Goal: Information Seeking & Learning: Understand process/instructions

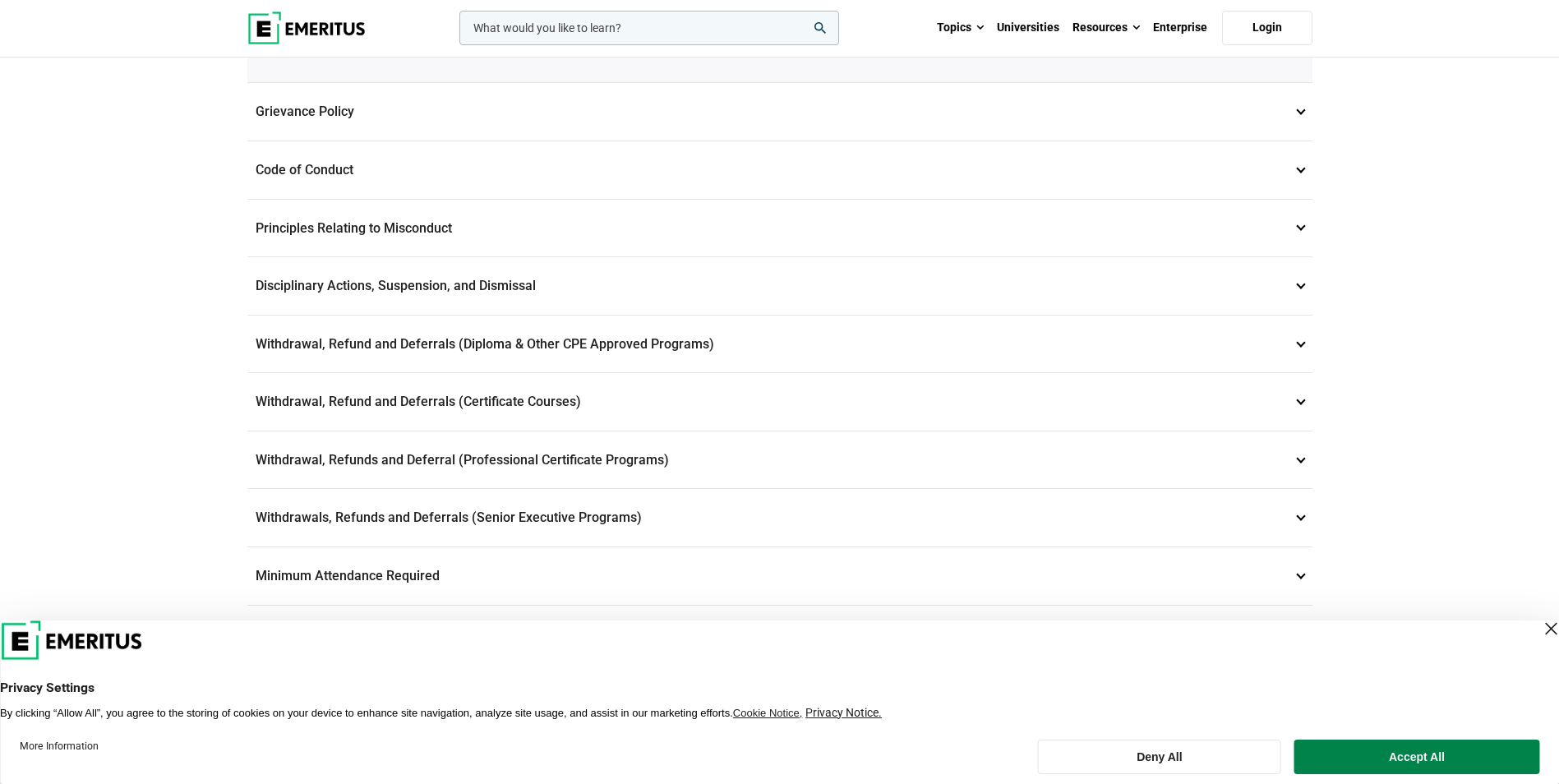
click at [491, 398] on p "Withdrawal, Refund and Deferrals (Certificate Courses) 7" at bounding box center [780, 401] width 1066 height 57
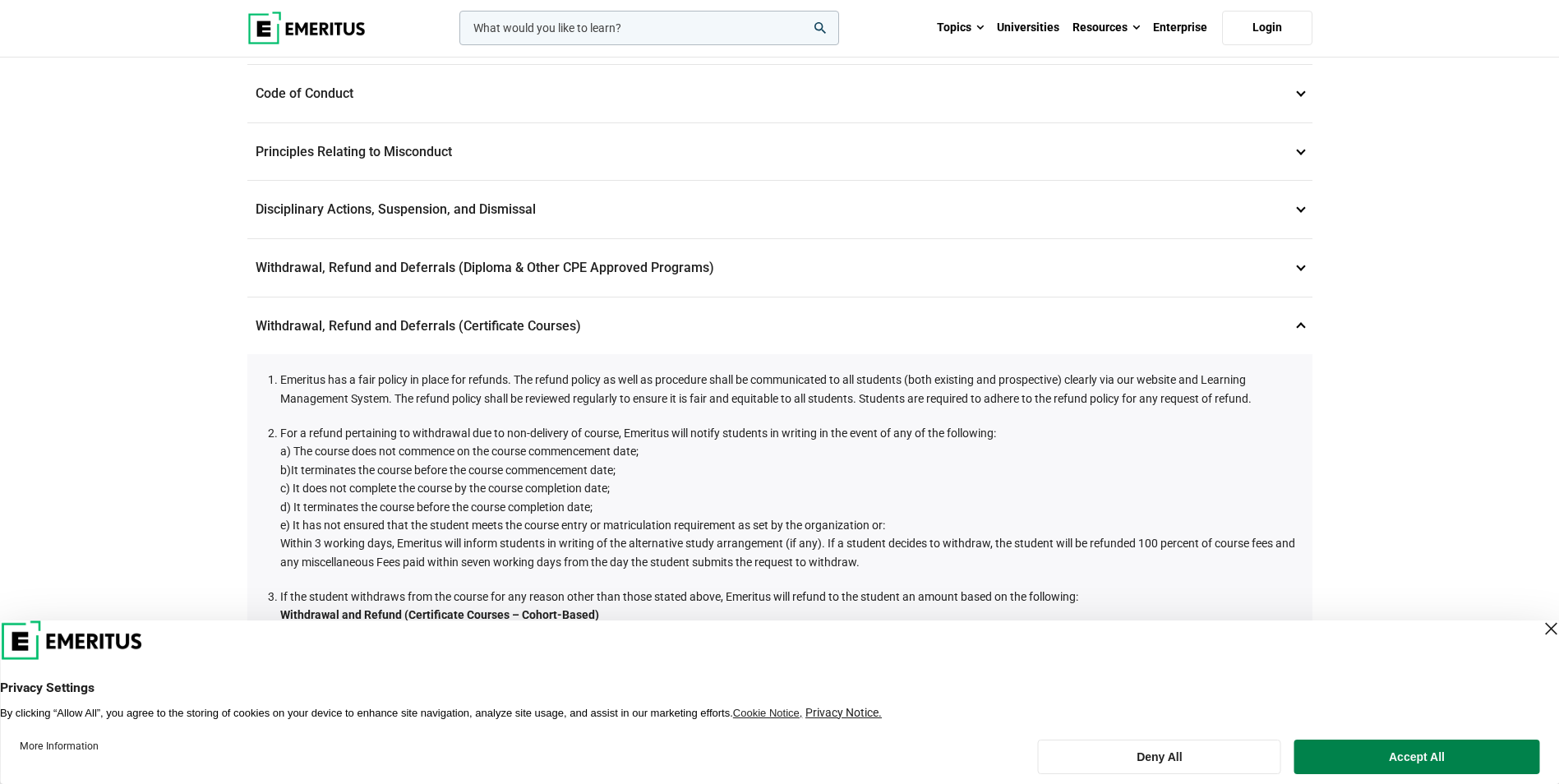
scroll to position [281, 0]
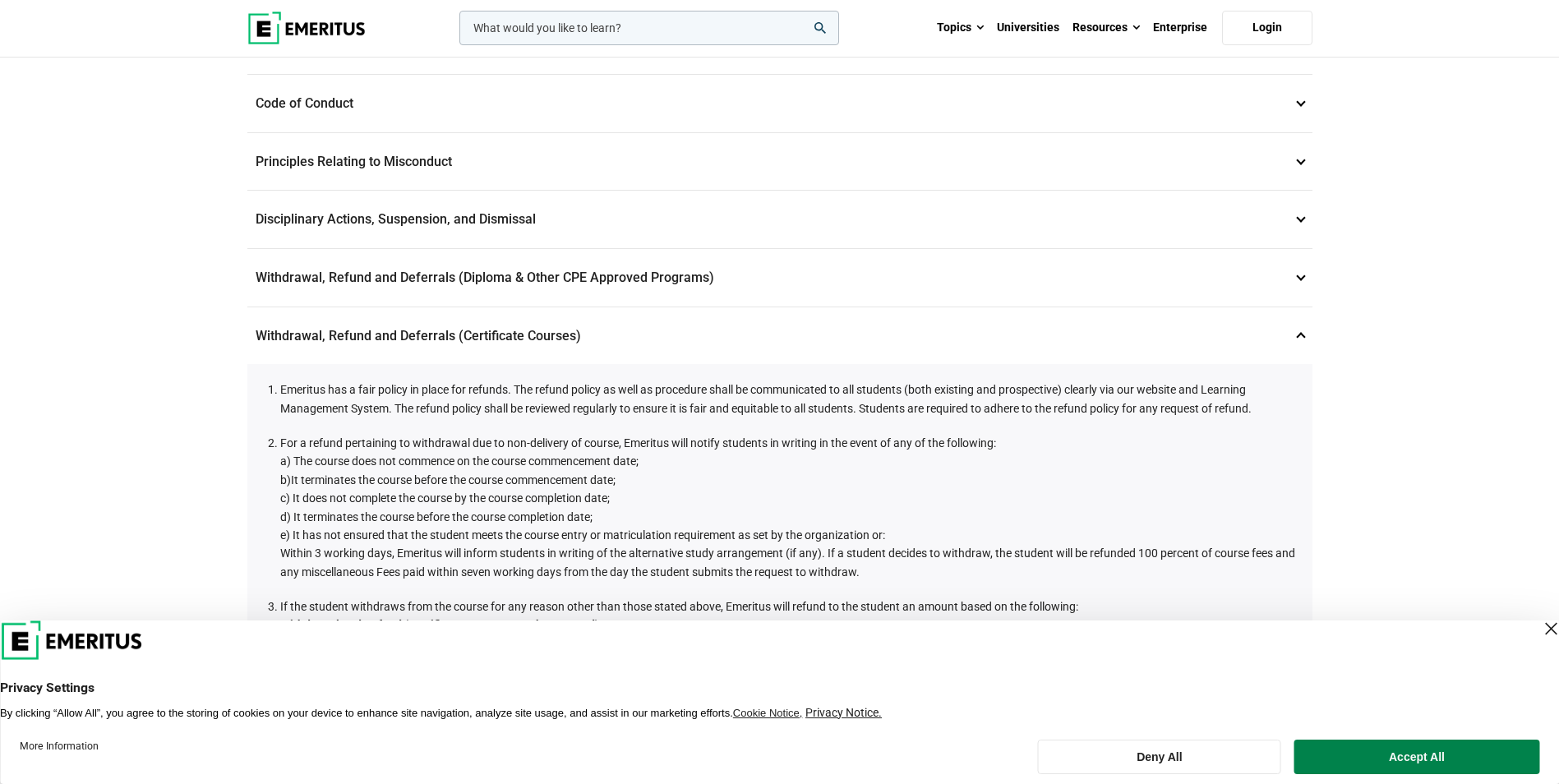
click at [1065, 341] on p "Withdrawal, Refund and Deferrals (Certificate Courses) 7" at bounding box center [780, 335] width 1066 height 57
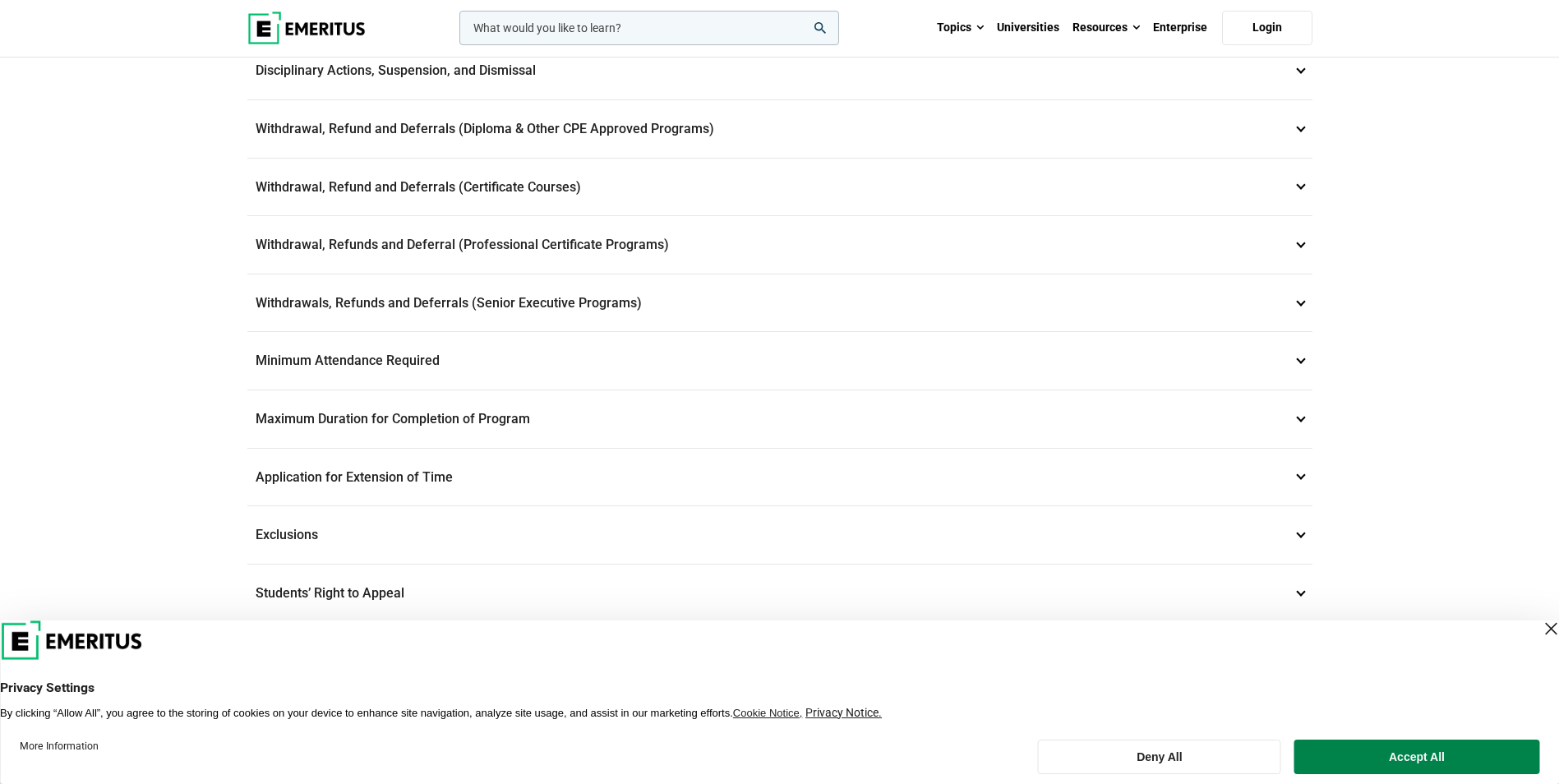
scroll to position [420, 0]
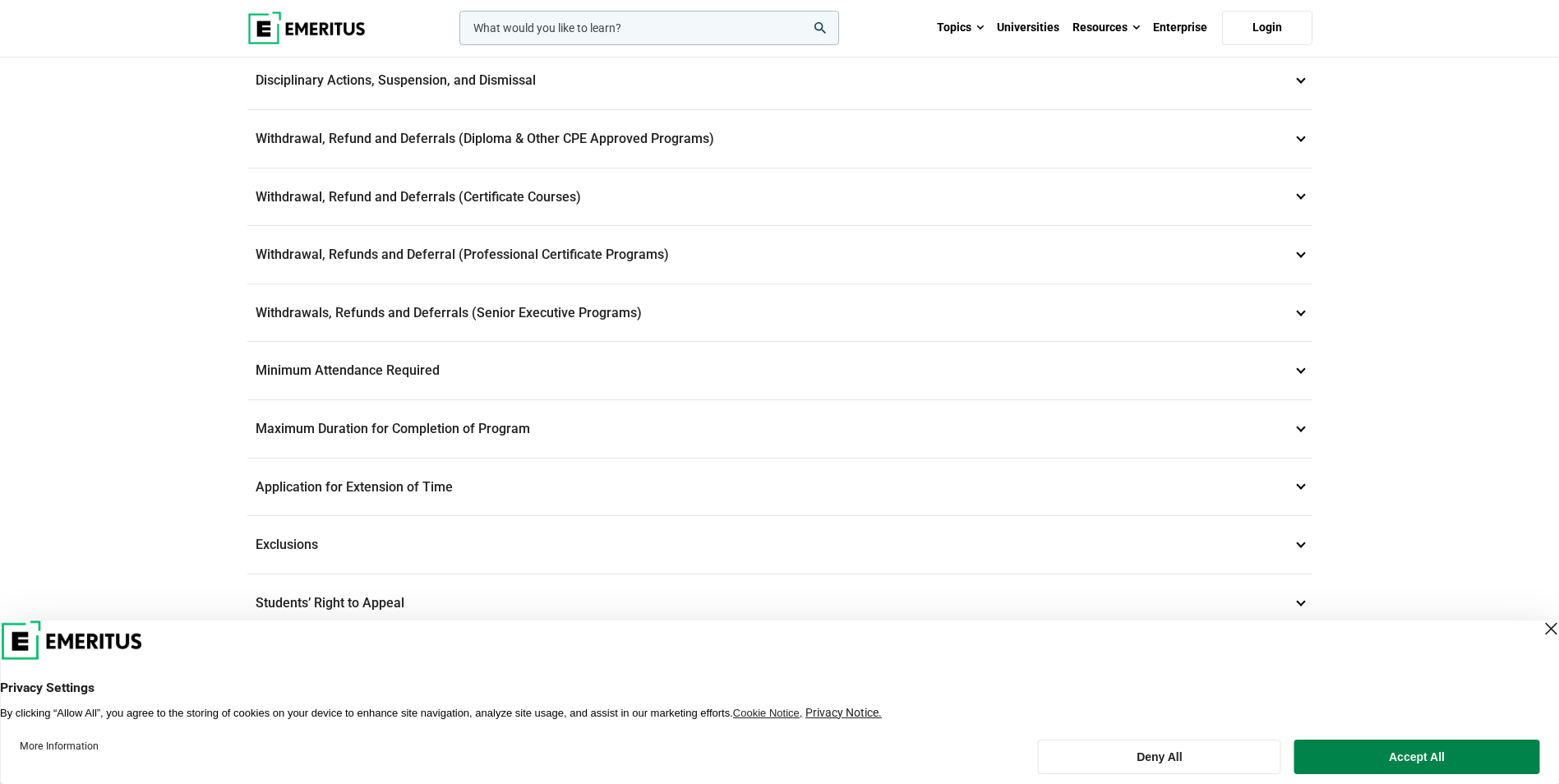
click at [713, 340] on p "Withdrawals, Refunds and Deferrals (Senior Executive Programs) 9" at bounding box center [780, 313] width 1066 height 57
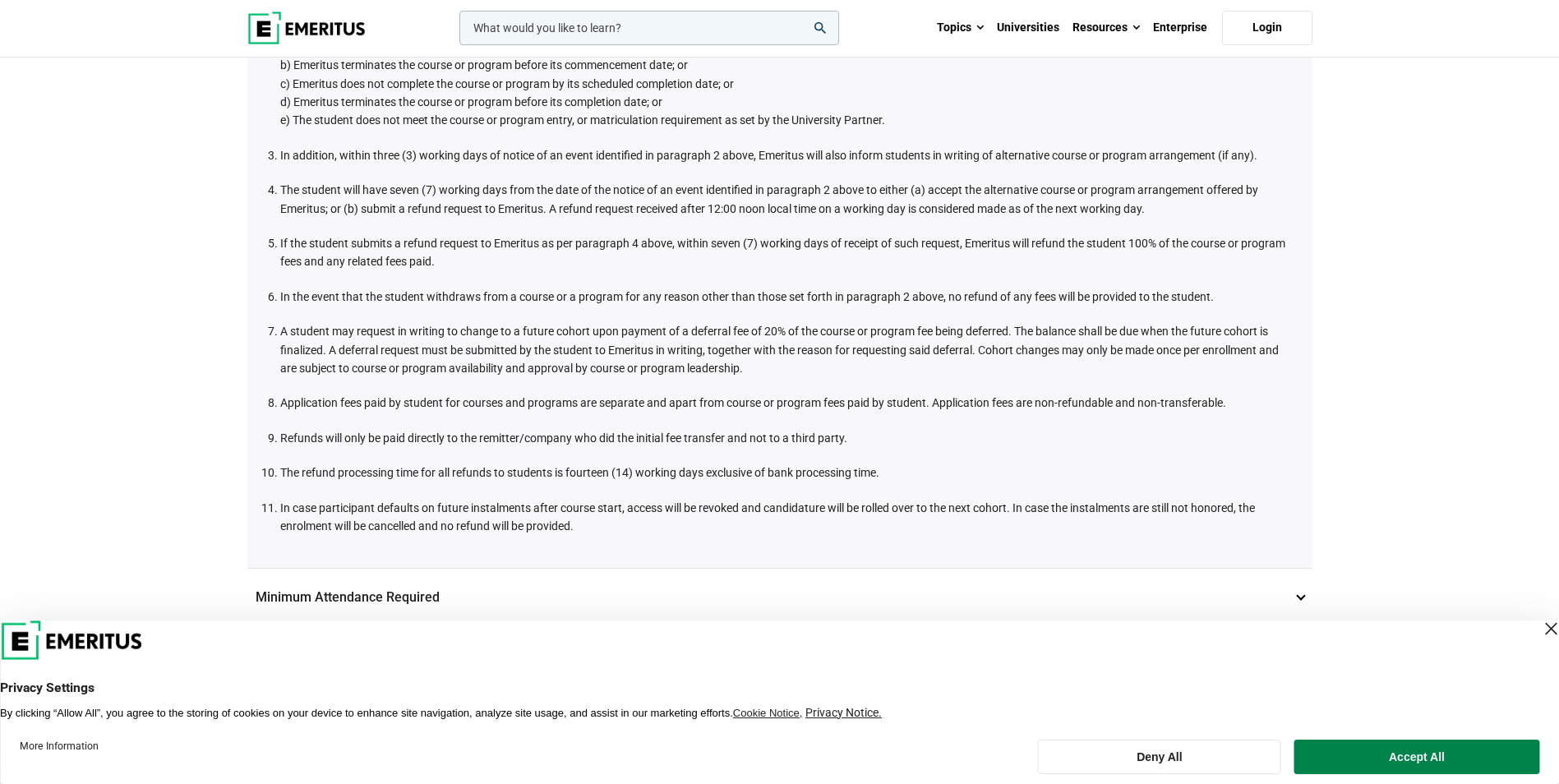
scroll to position [833, 0]
click at [1539, 631] on div "Close Layer" at bounding box center [1550, 628] width 23 height 23
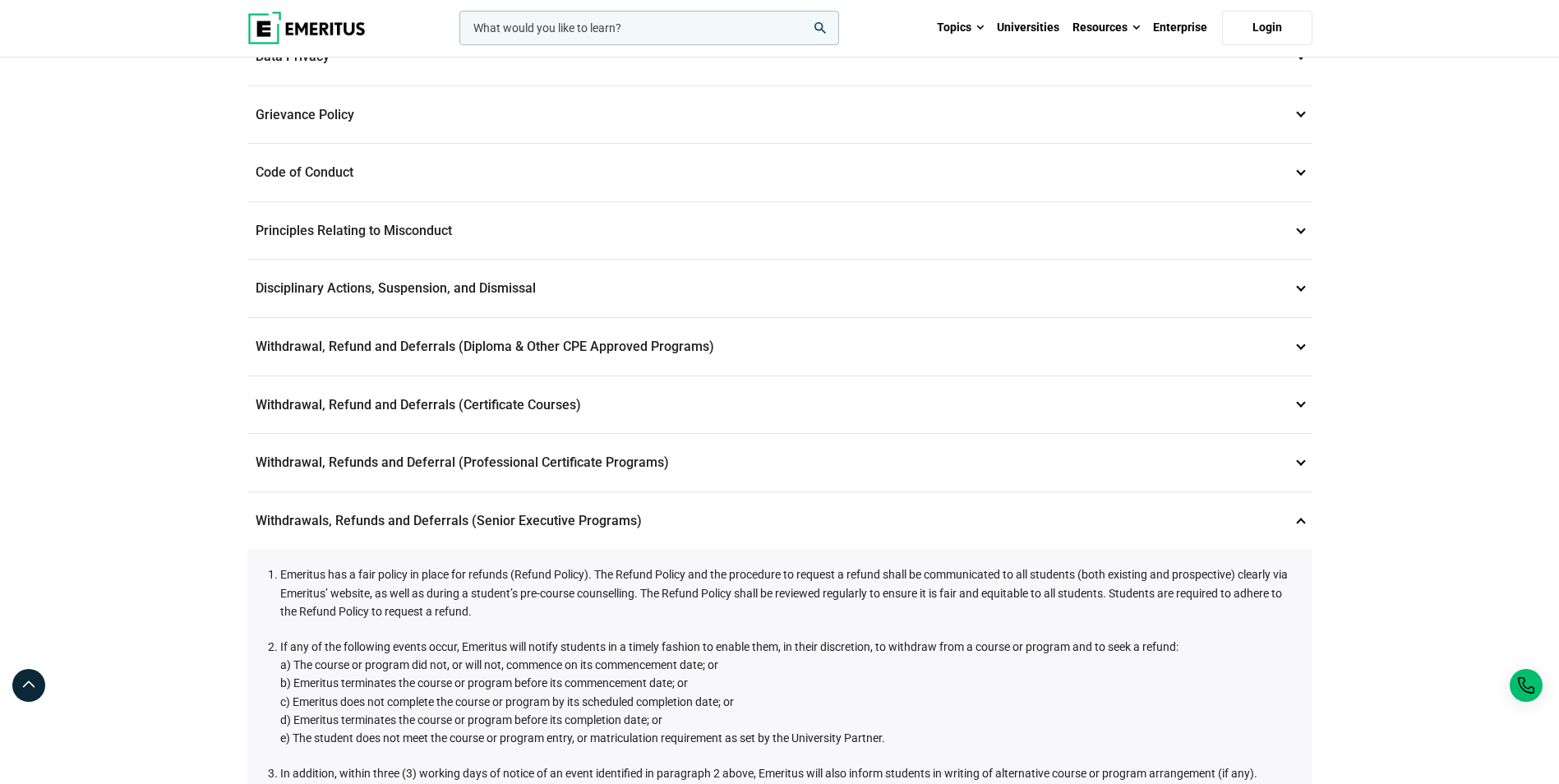
scroll to position [210, 0]
click at [706, 427] on p "Withdrawal, Refund and Deferrals (Certificate Courses) 7" at bounding box center [780, 407] width 1066 height 57
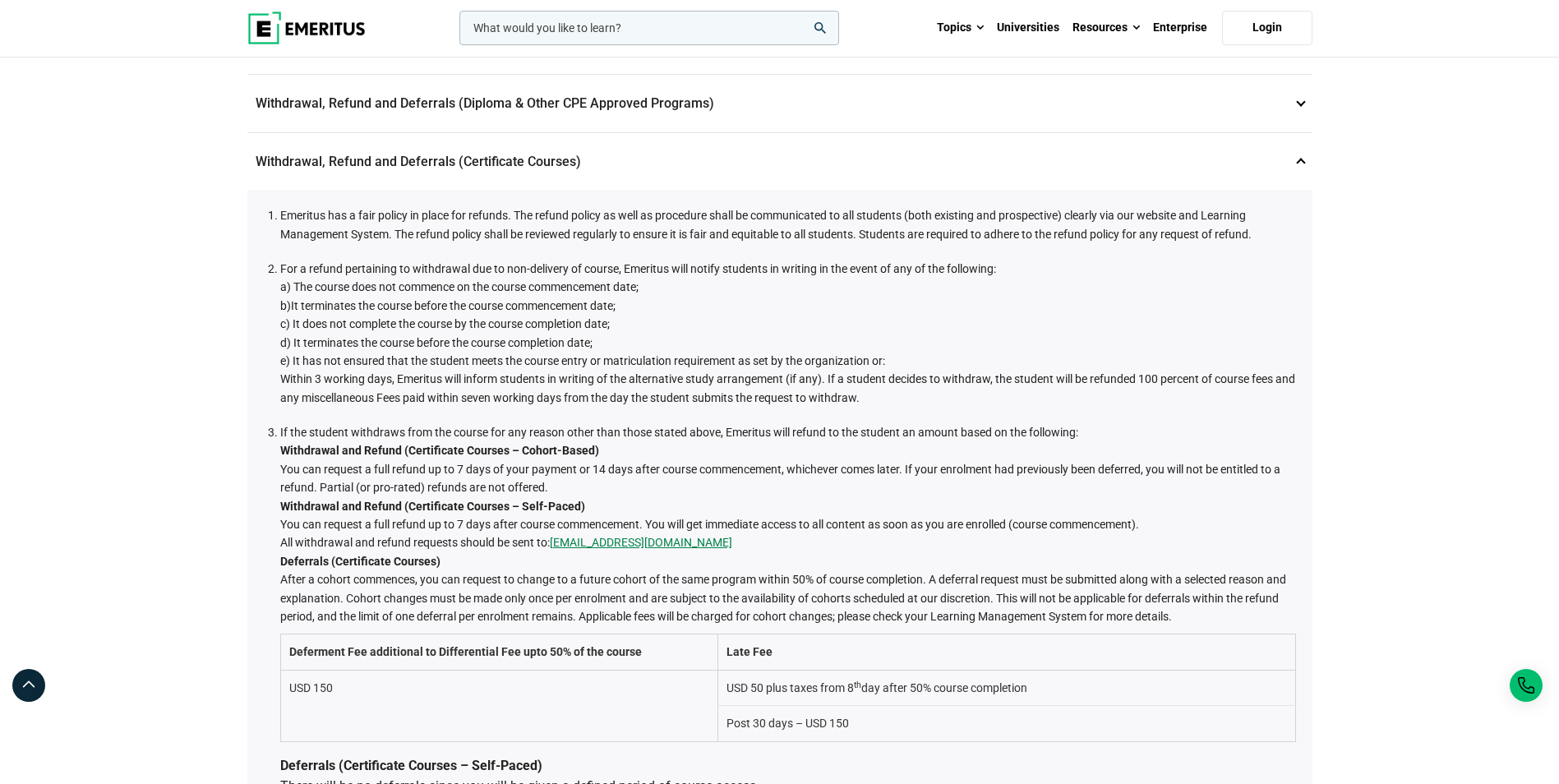
scroll to position [399, 0]
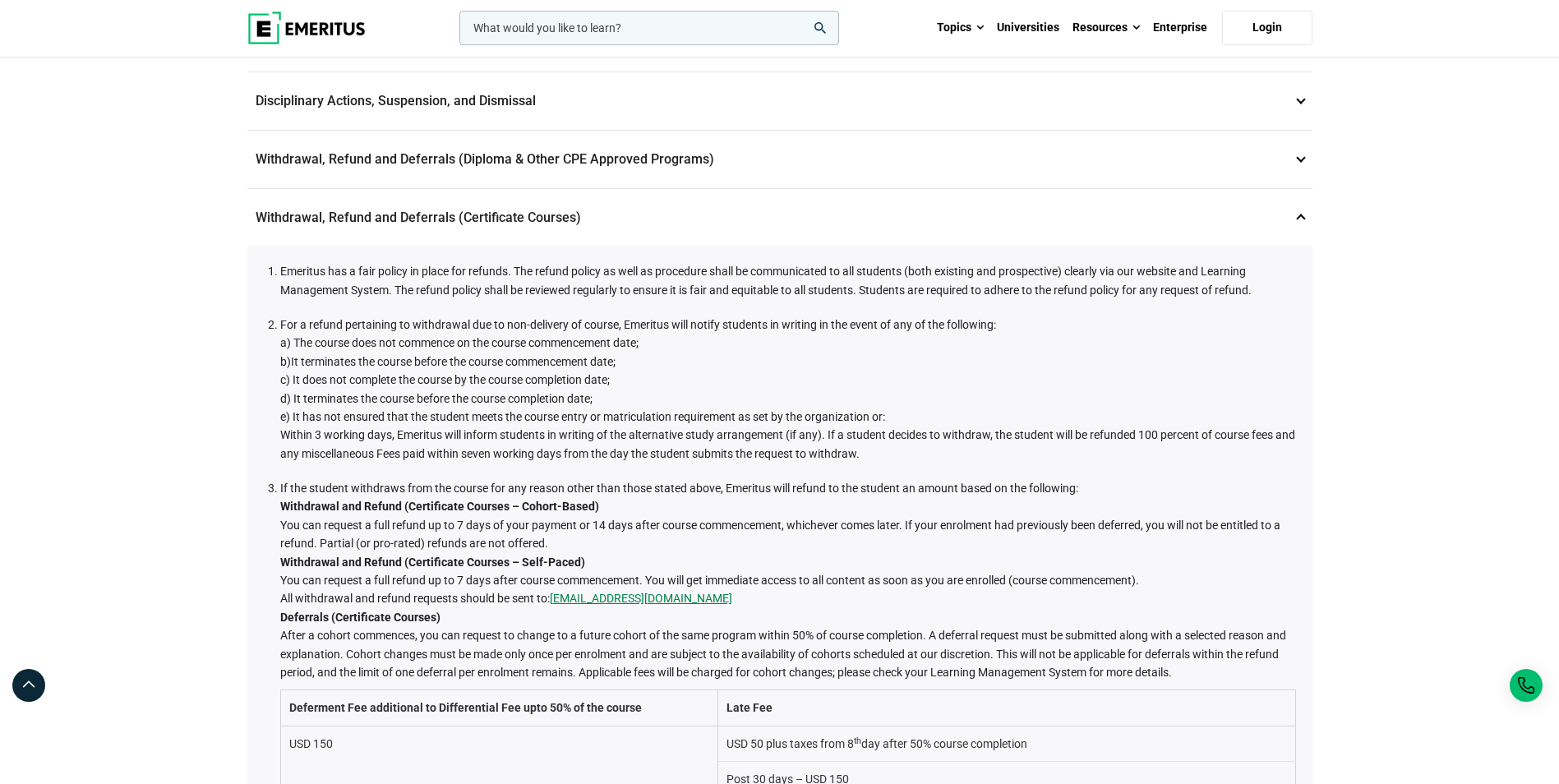
click at [1211, 239] on p "Withdrawal, Refund and Deferrals (Certificate Courses) 7" at bounding box center [780, 217] width 1066 height 57
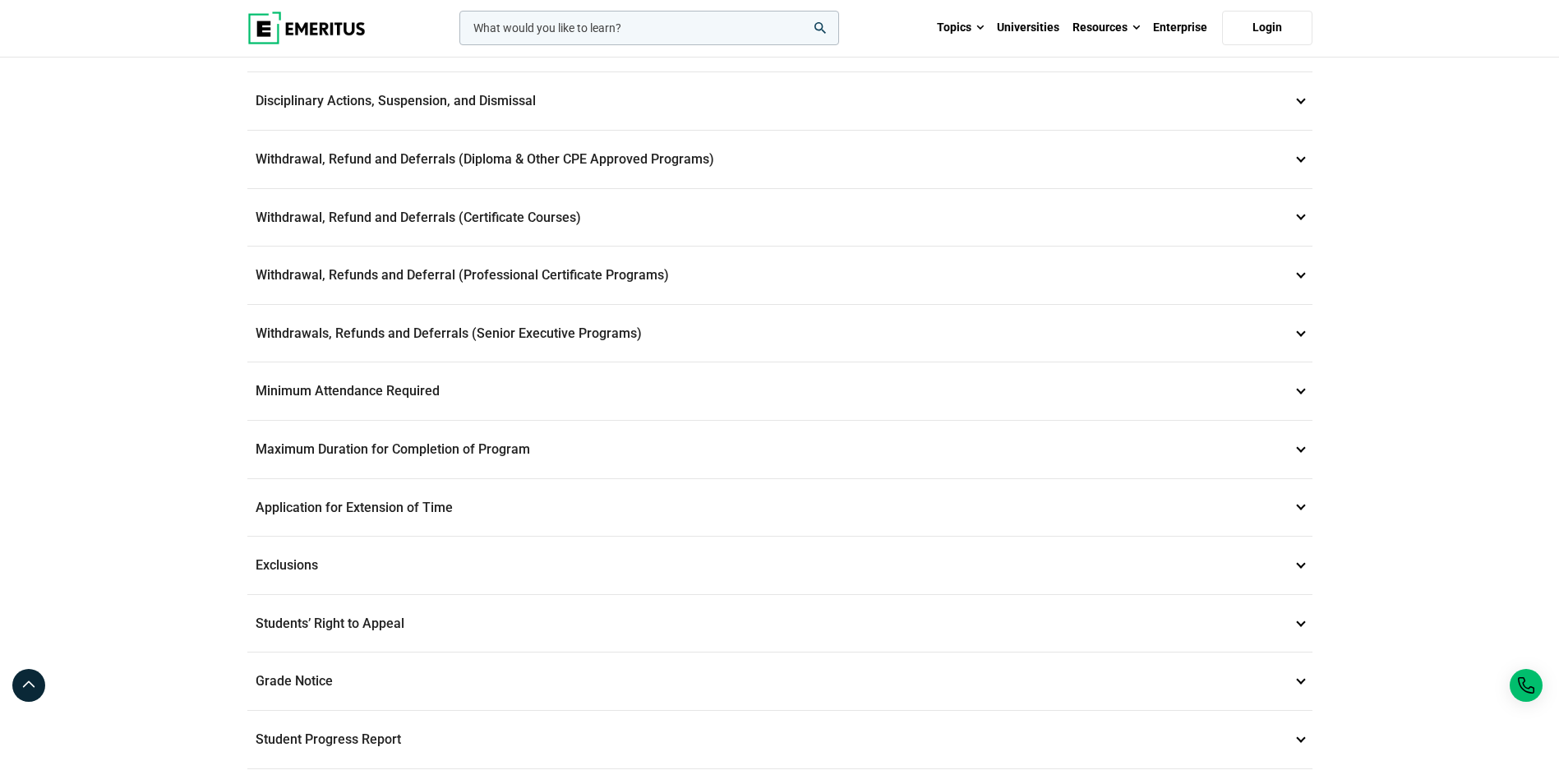
click at [617, 328] on p "Withdrawals, Refunds and Deferrals (Senior Executive Programs) 9" at bounding box center [780, 333] width 1066 height 57
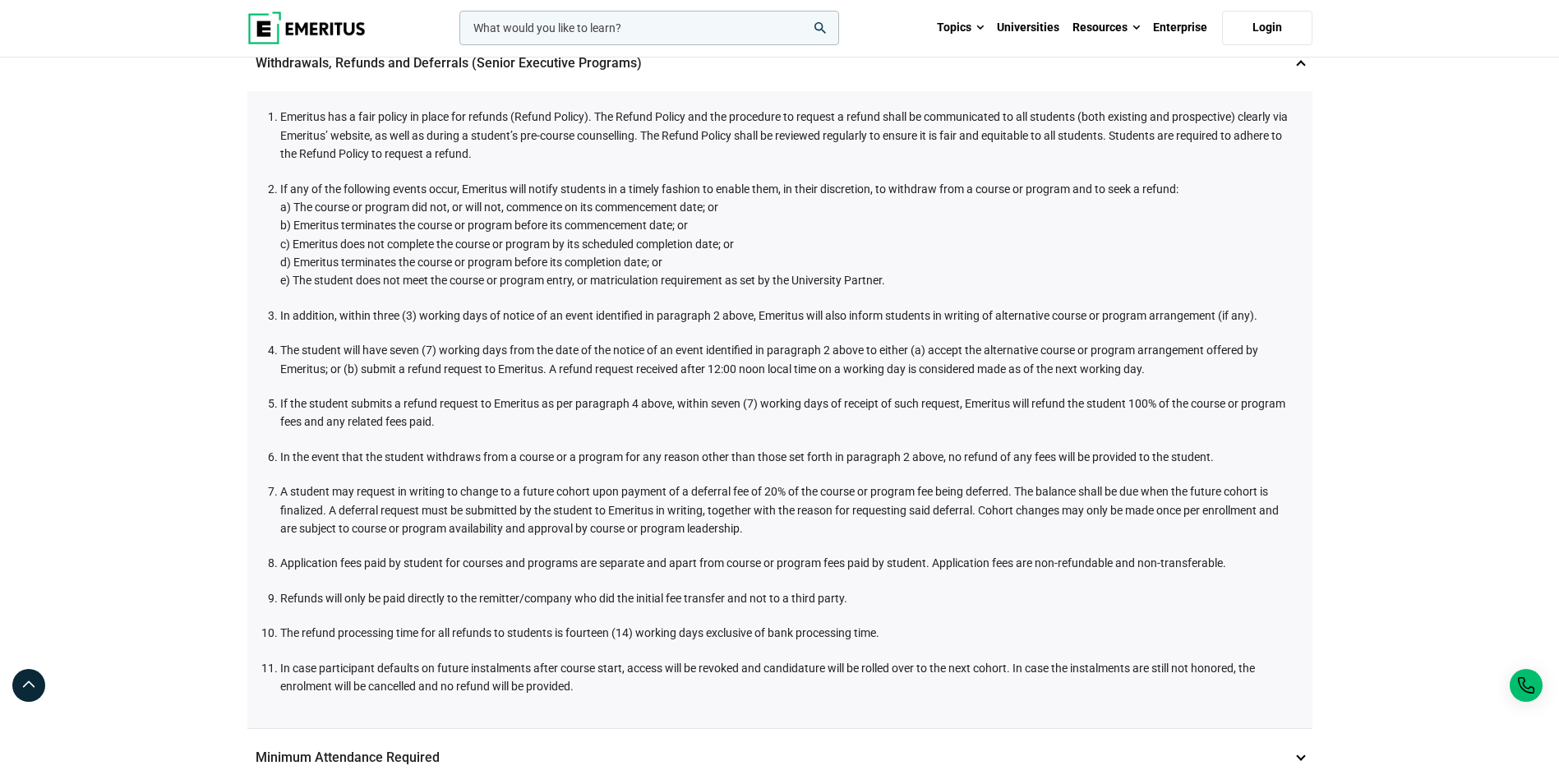
scroll to position [676, 0]
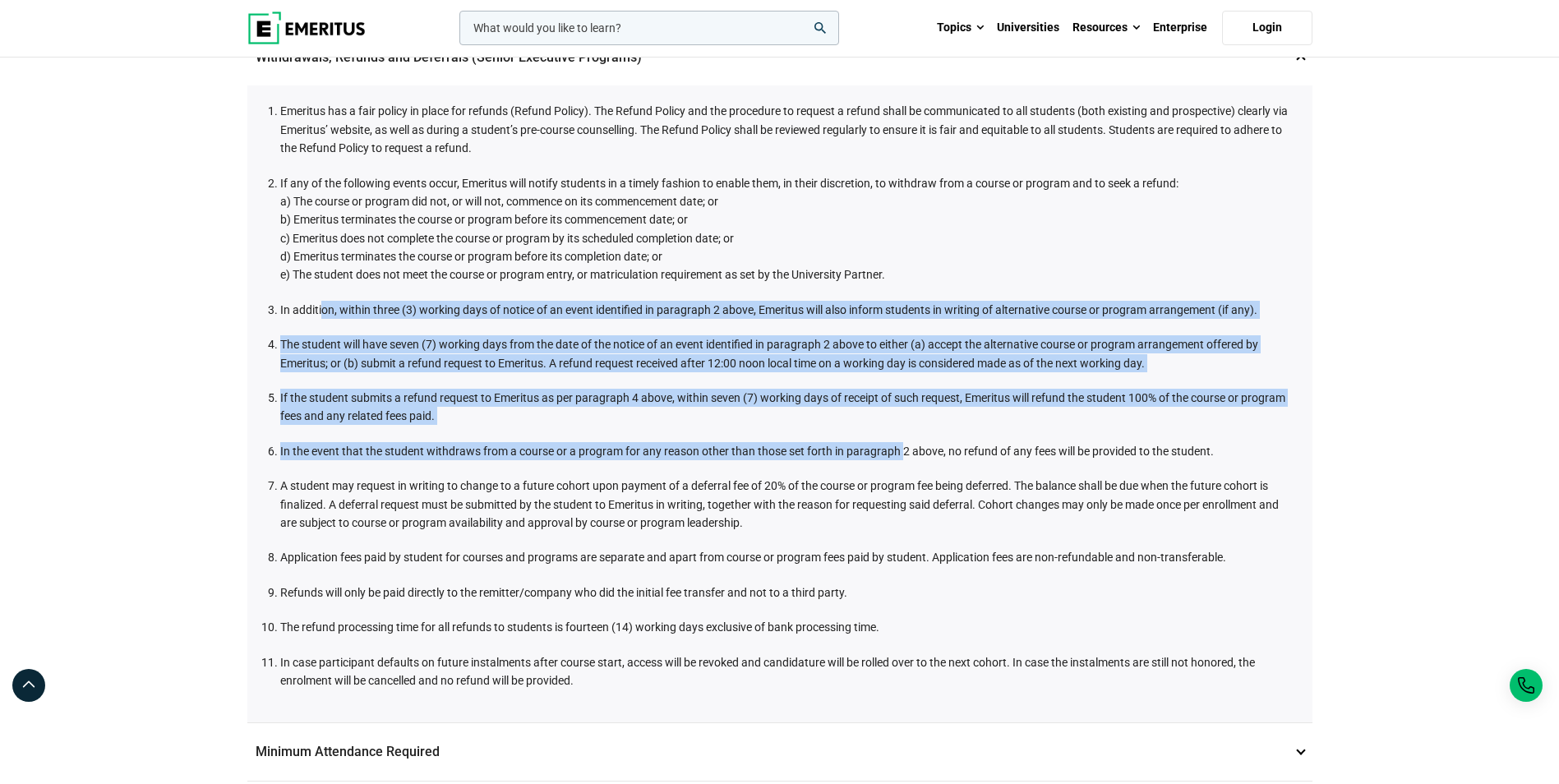
drag, startPoint x: 322, startPoint y: 297, endPoint x: 900, endPoint y: 449, distance: 597.7
click at [900, 449] on ol "Emeritus has a fair policy in place for refunds (Refund Policy). The Refund Pol…" at bounding box center [783, 395] width 1025 height 587
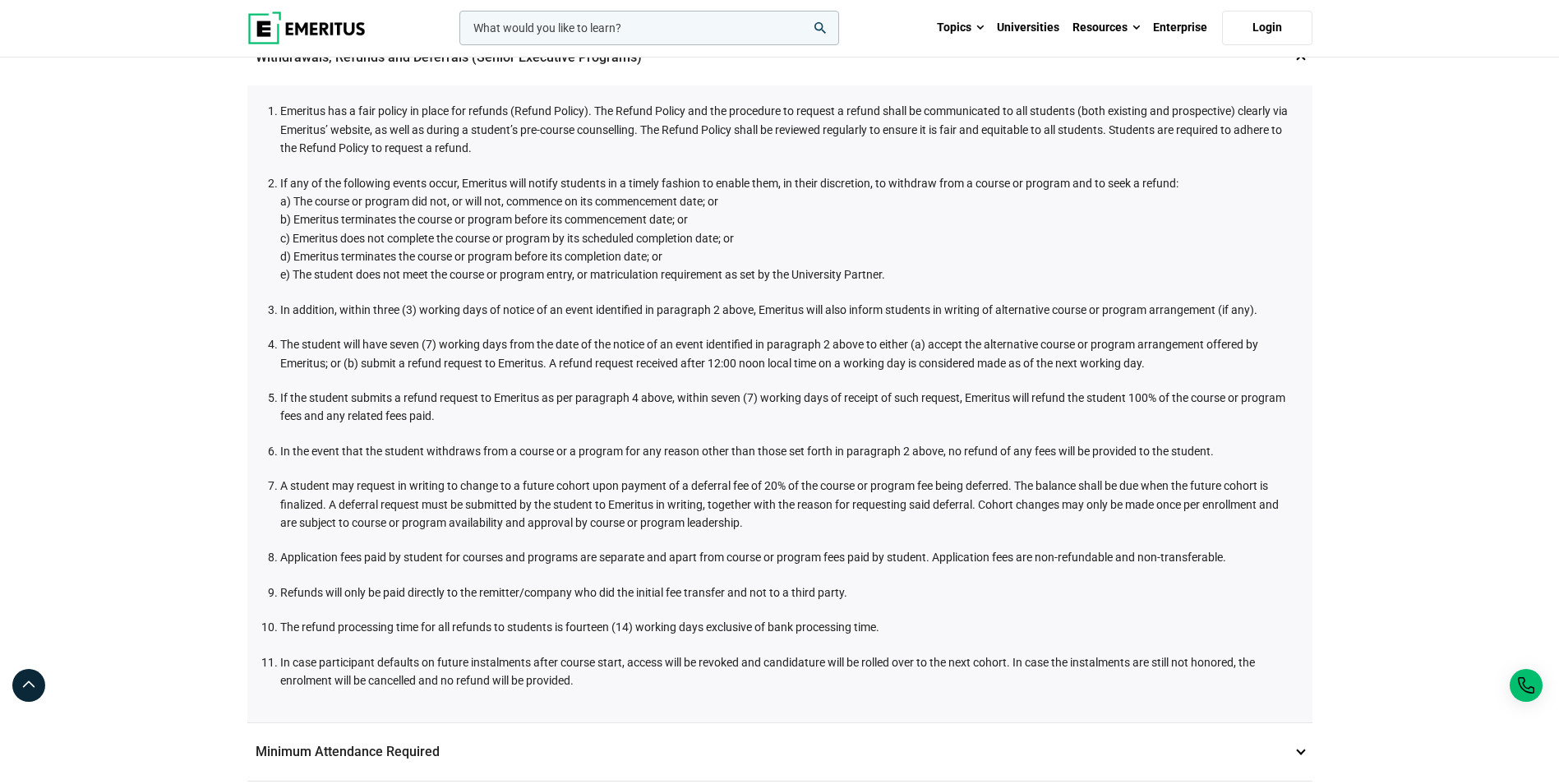
drag, startPoint x: 900, startPoint y: 449, endPoint x: 1134, endPoint y: 447, distance: 234.0
click at [1134, 447] on li "In the event that the student withdraws from a course or a program for any reas…" at bounding box center [788, 451] width 1016 height 18
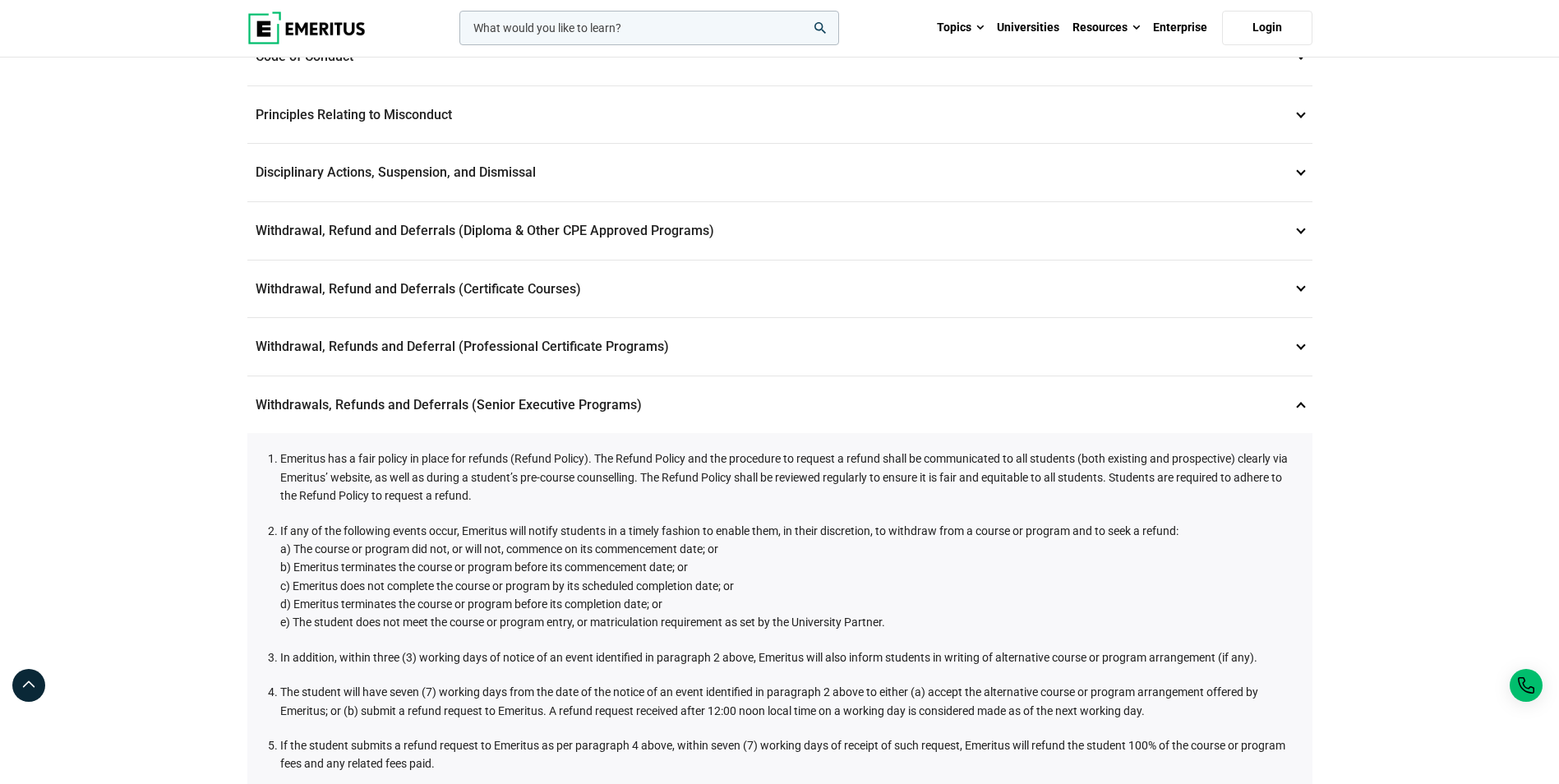
scroll to position [322, 0]
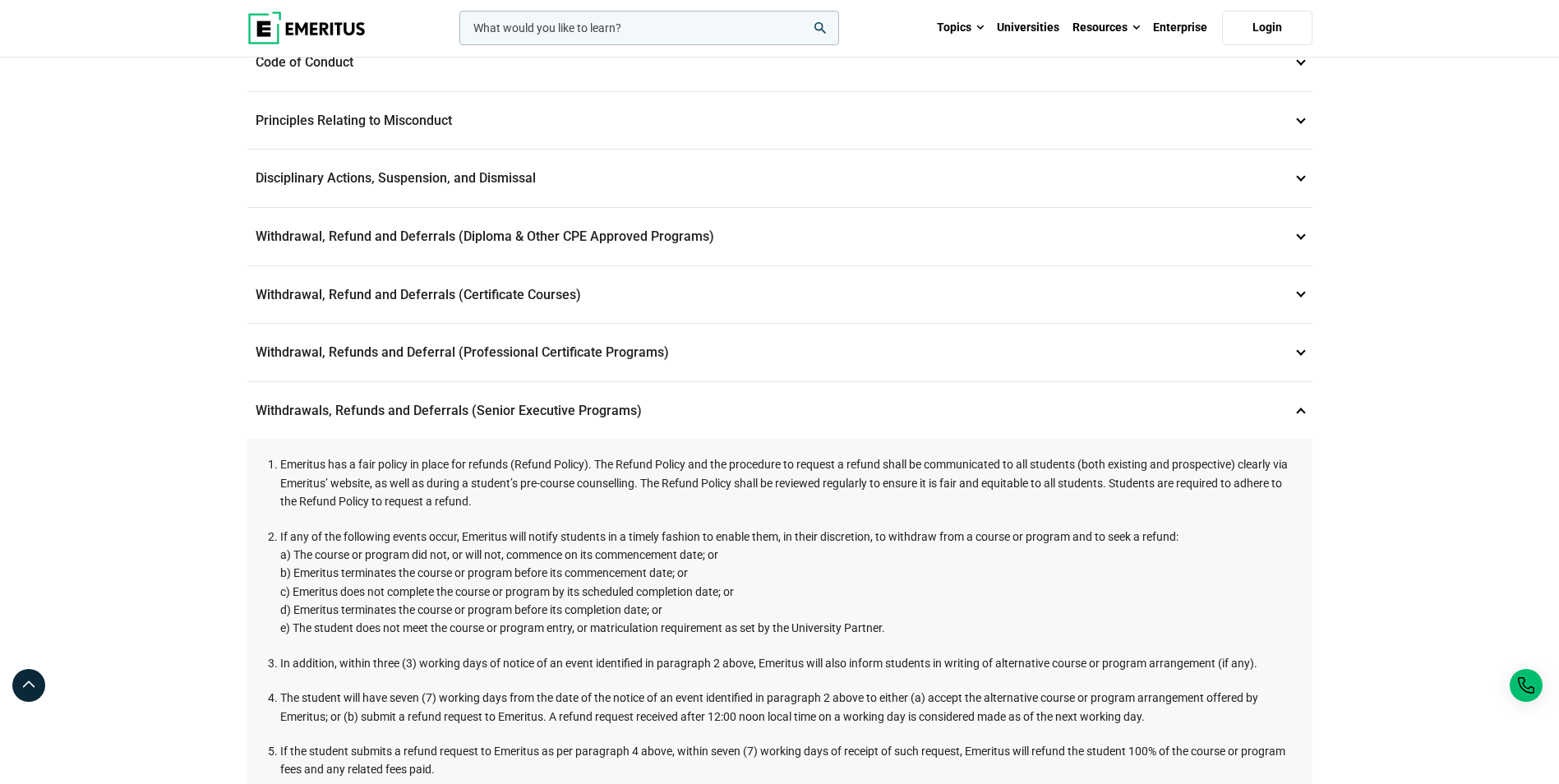
click at [698, 284] on p "Withdrawal, Refund and Deferrals (Certificate Courses) 7" at bounding box center [780, 295] width 1066 height 57
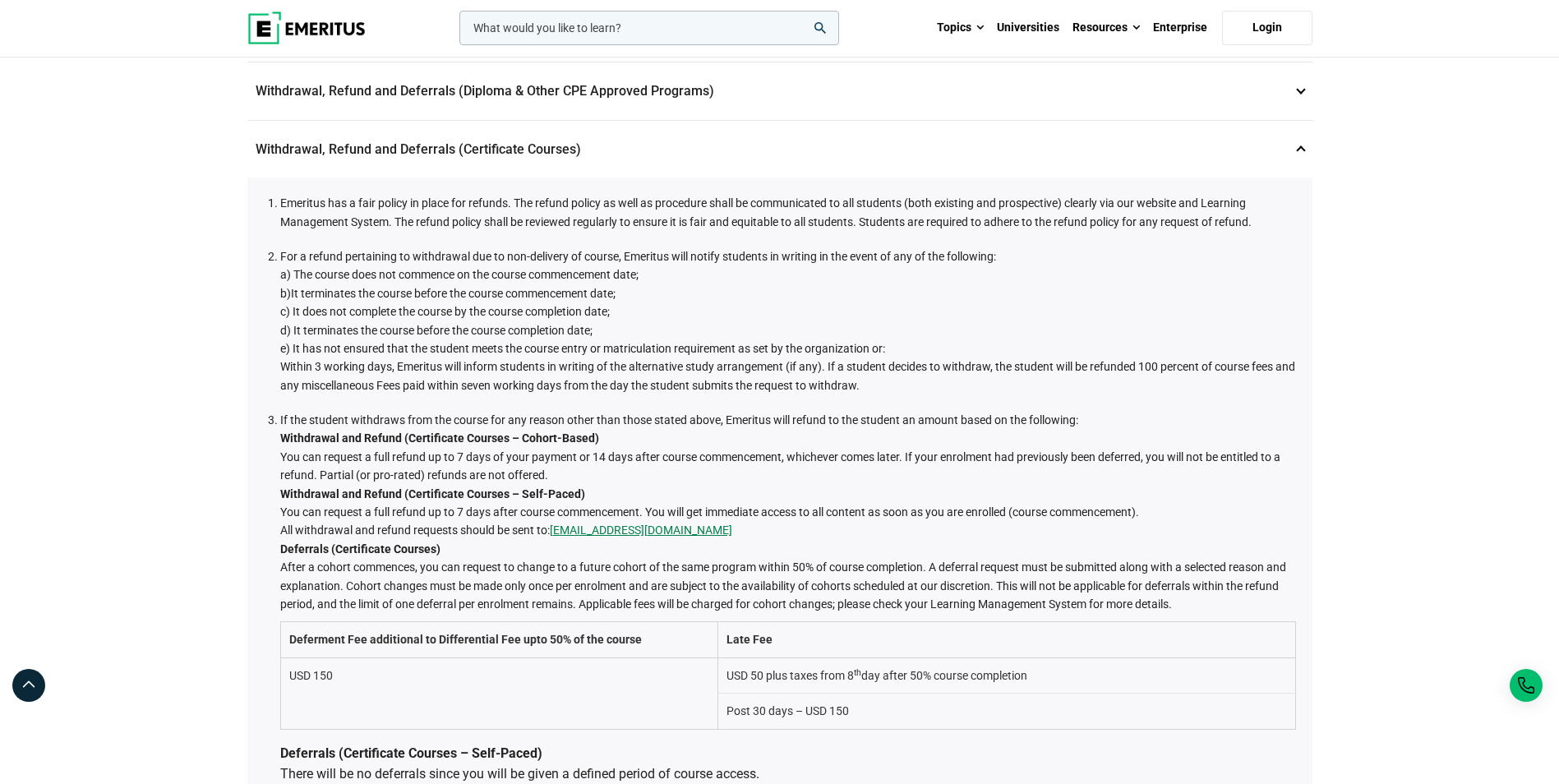
scroll to position [456, 0]
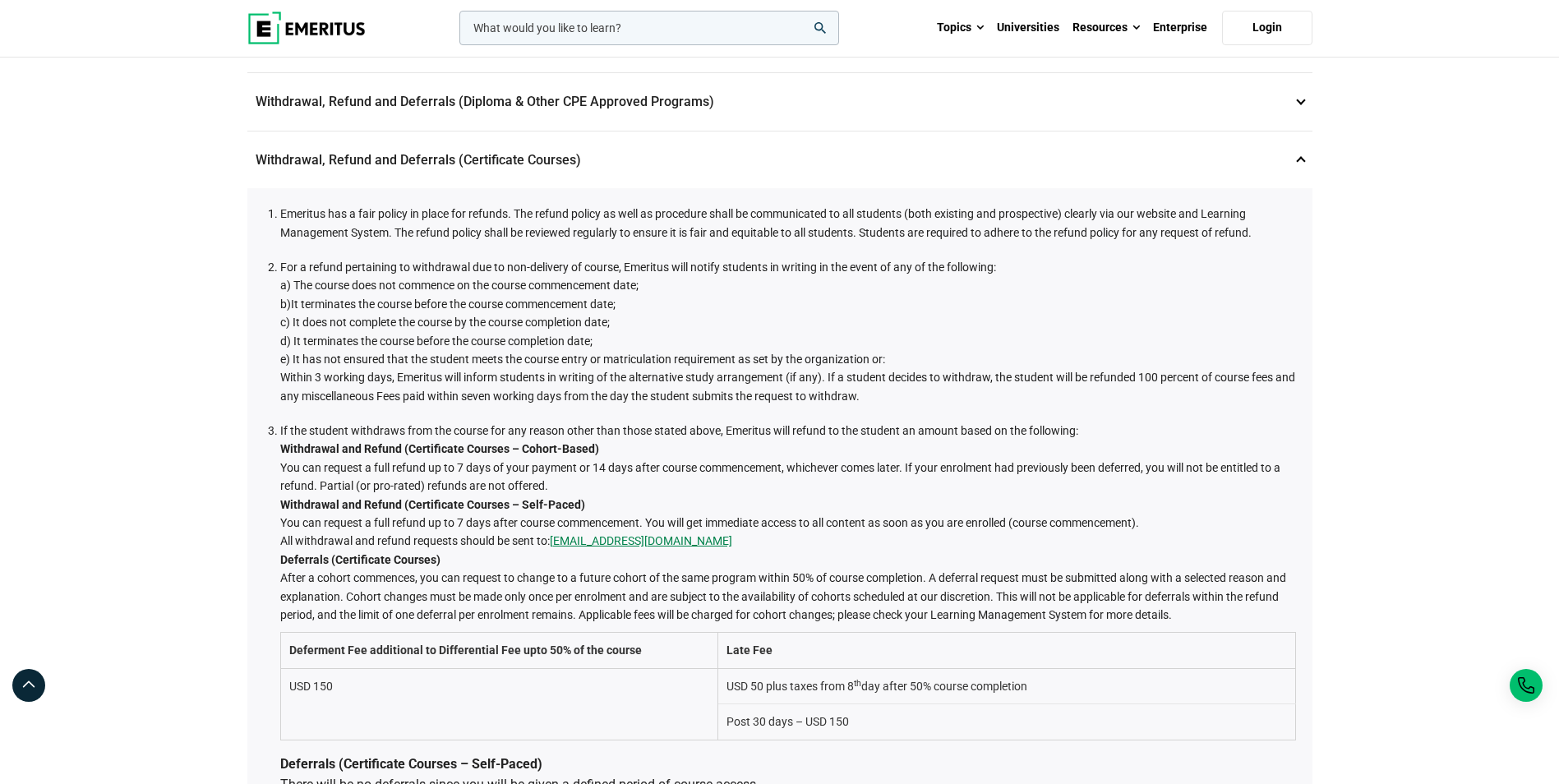
click at [847, 162] on p "Withdrawal, Refund and Deferrals (Certificate Courses) 7" at bounding box center [780, 160] width 1066 height 57
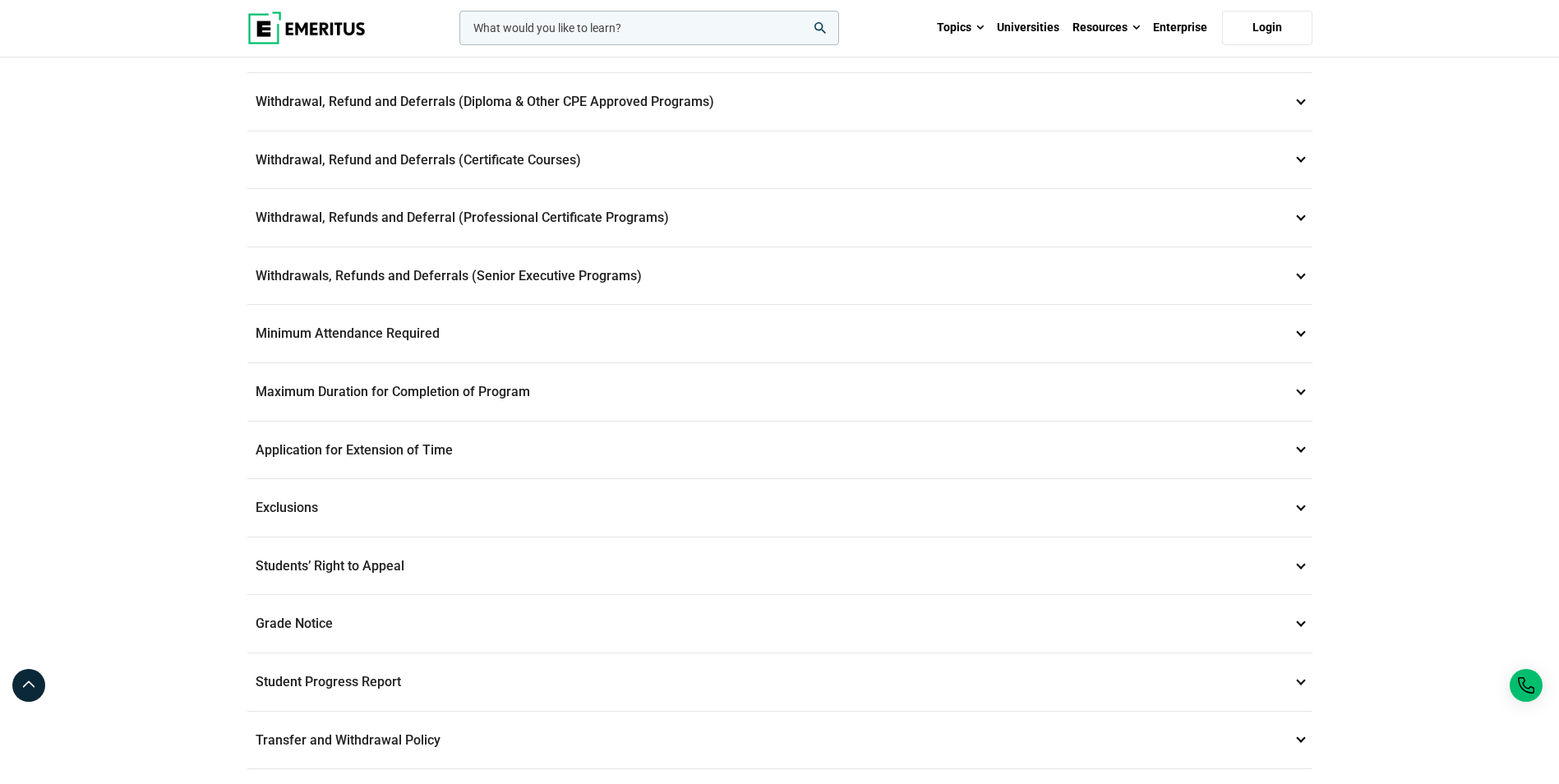
click at [671, 271] on p "Withdrawals, Refunds and Deferrals (Senior Executive Programs) 9" at bounding box center [780, 275] width 1066 height 57
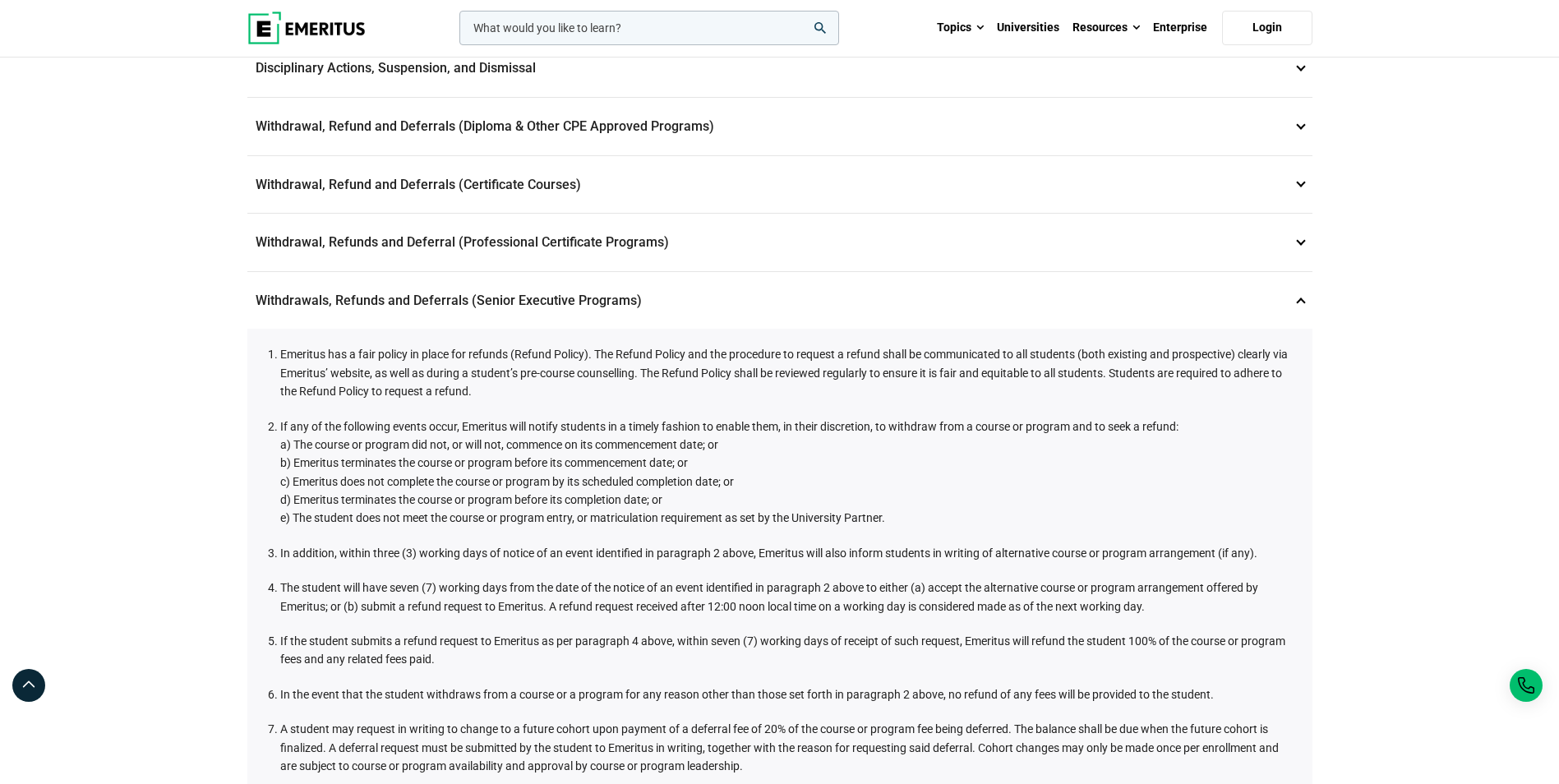
scroll to position [404, 0]
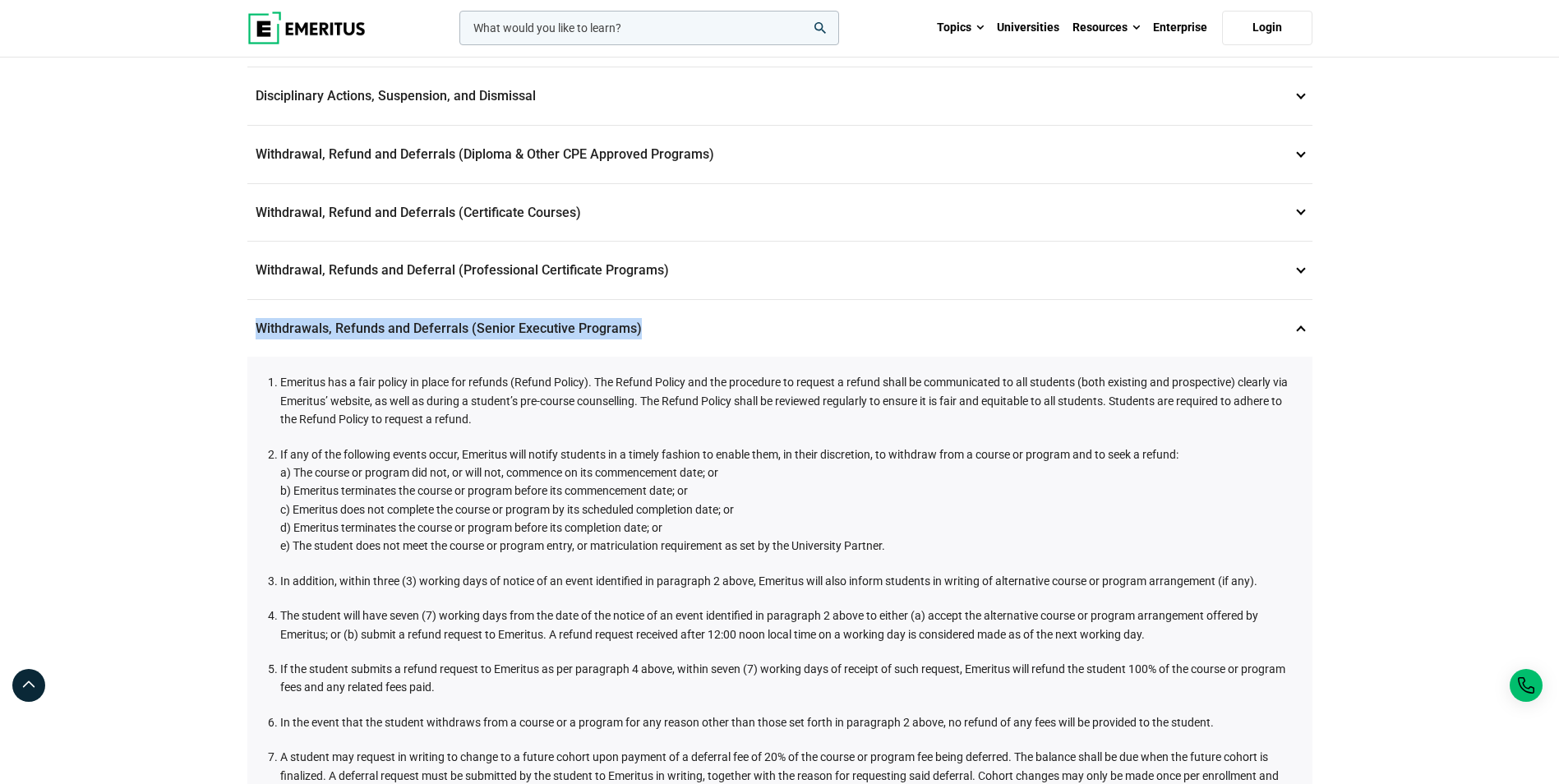
drag, startPoint x: 249, startPoint y: 326, endPoint x: 684, endPoint y: 338, distance: 435.2
click at [684, 338] on p "Withdrawals, Refunds and Deferrals (Senior Executive Programs) 9" at bounding box center [780, 329] width 1066 height 57
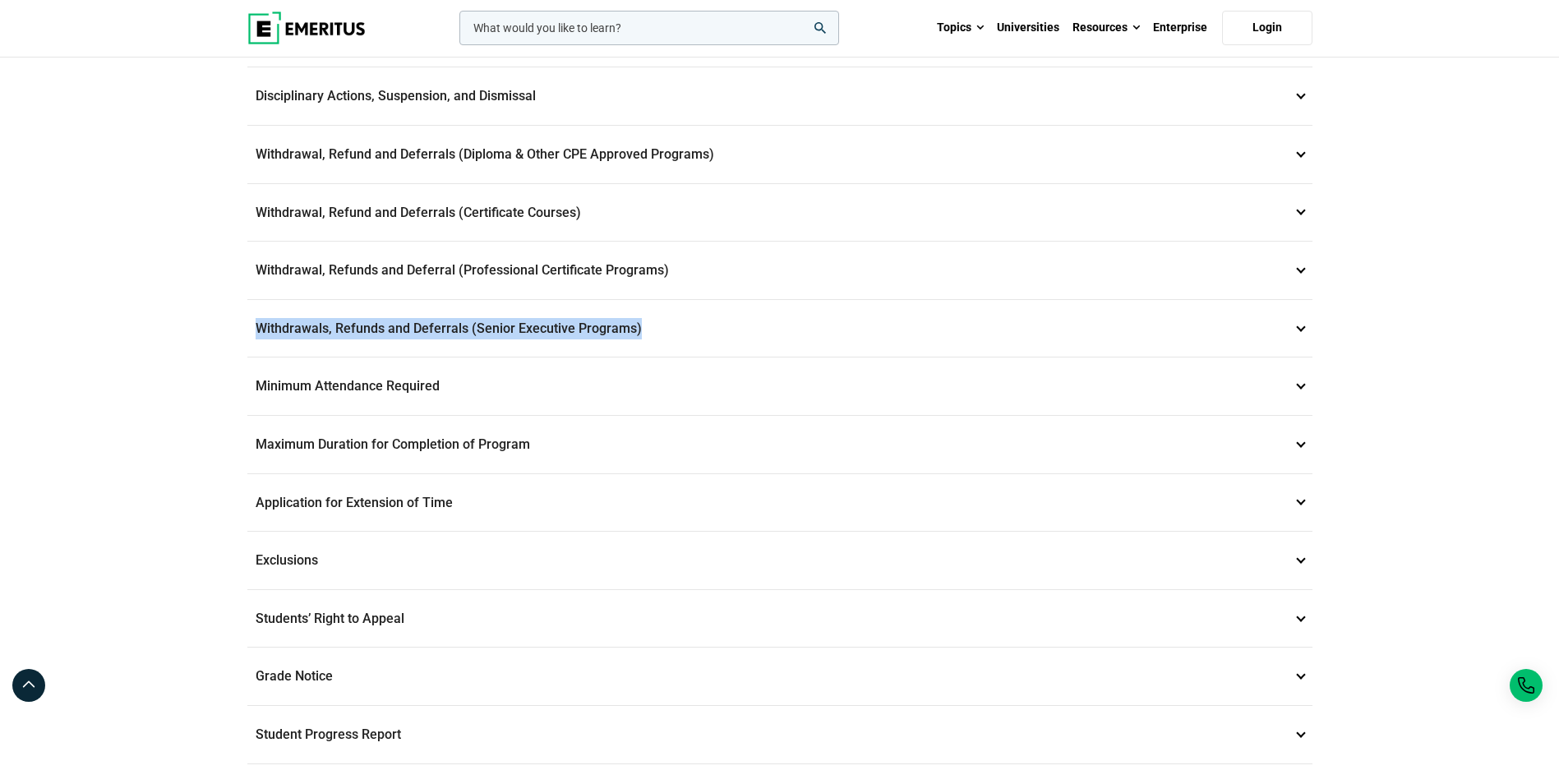
copy p "Withdrawals, Refunds and Deferrals (Senior Executive Programs)"
click at [577, 348] on p "Withdrawals, Refunds and Deferrals (Senior Executive Programs) 9" at bounding box center [780, 329] width 1066 height 57
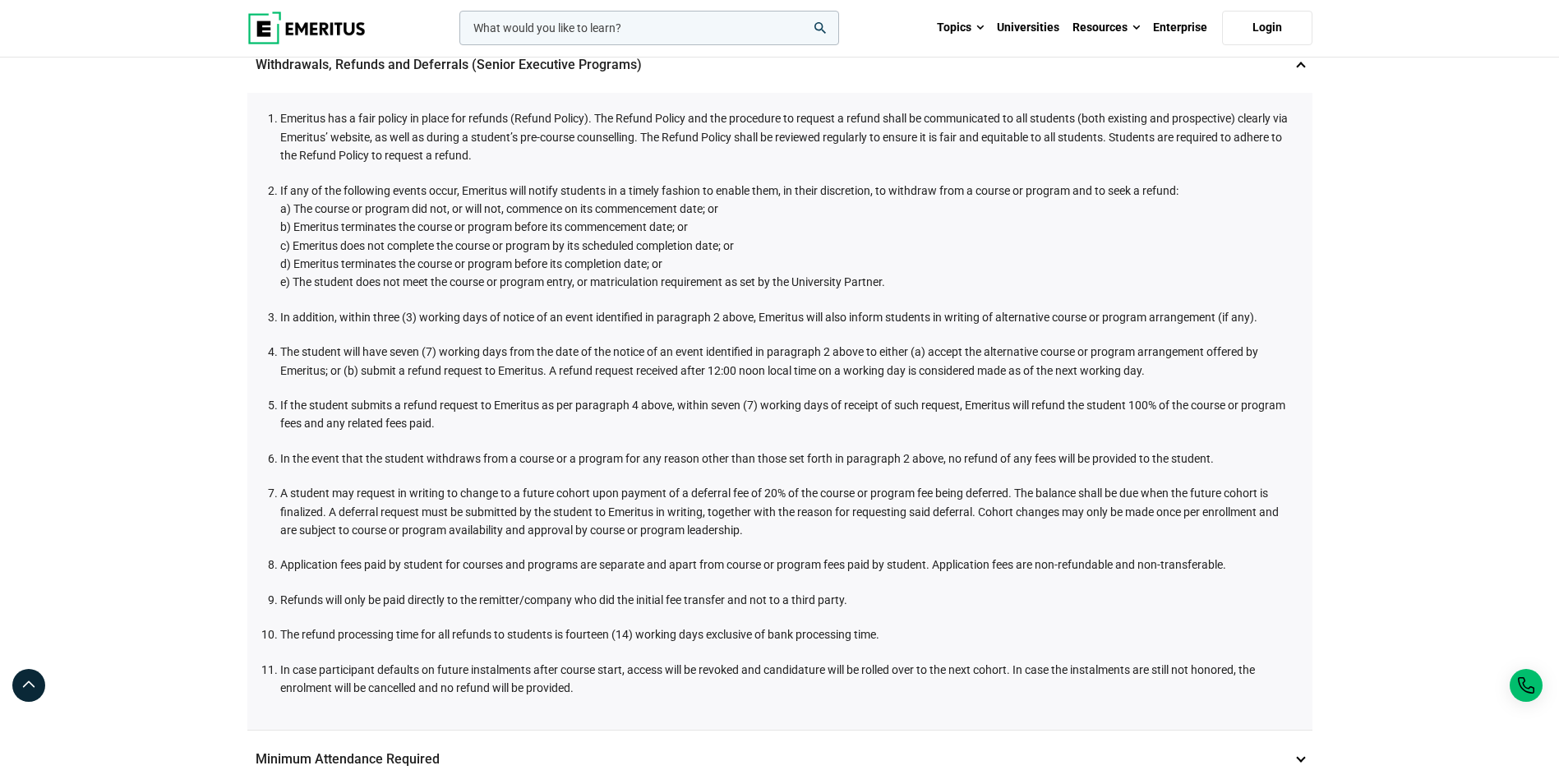
scroll to position [681, 0]
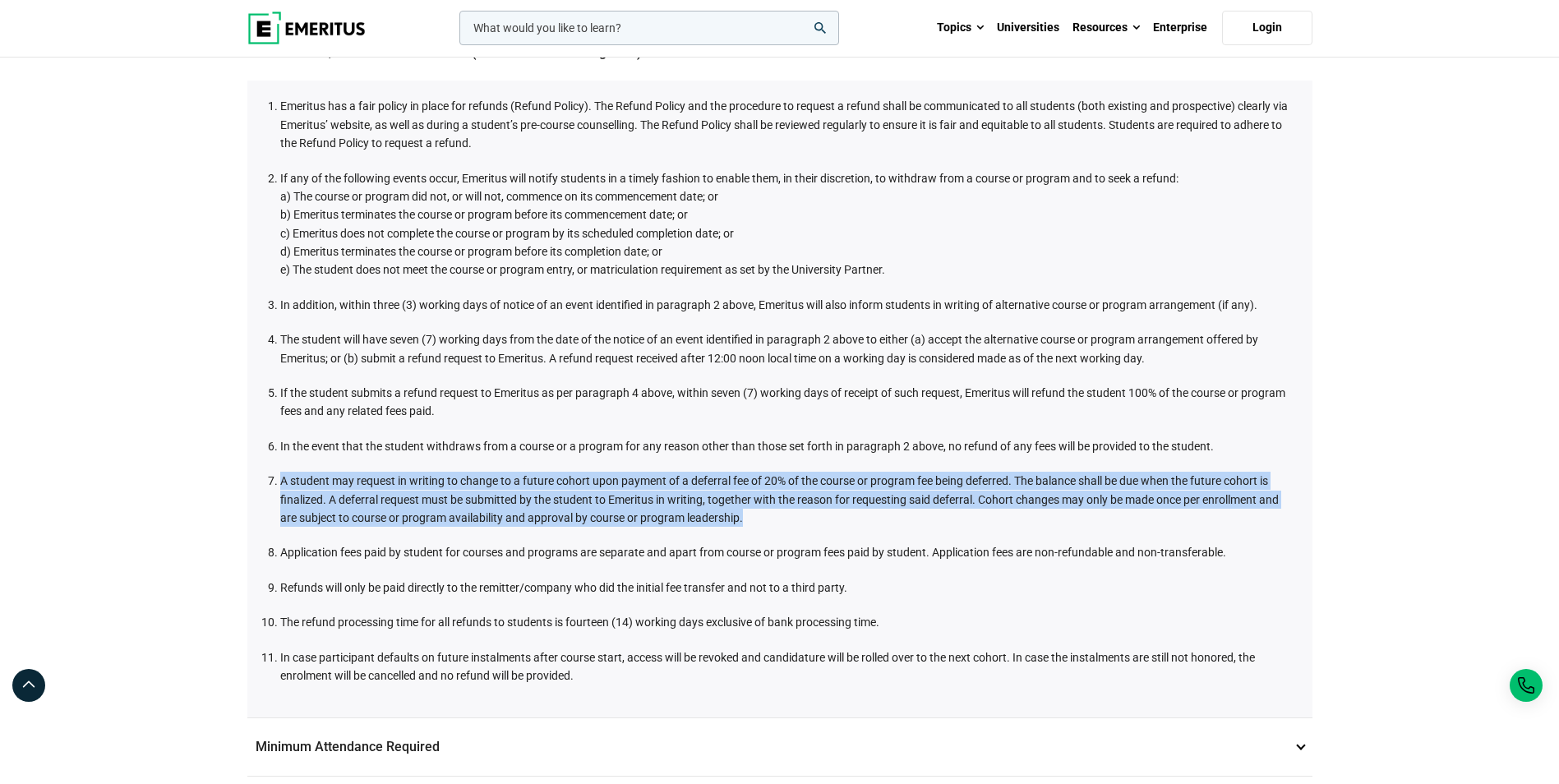
drag, startPoint x: 277, startPoint y: 476, endPoint x: 766, endPoint y: 520, distance: 491.0
click at [766, 520] on li "A student may request in writing to change to a future cohort upon payment of a…" at bounding box center [788, 499] width 1016 height 55
copy li "A student may request in writing to change to a future cohort upon payment of a…"
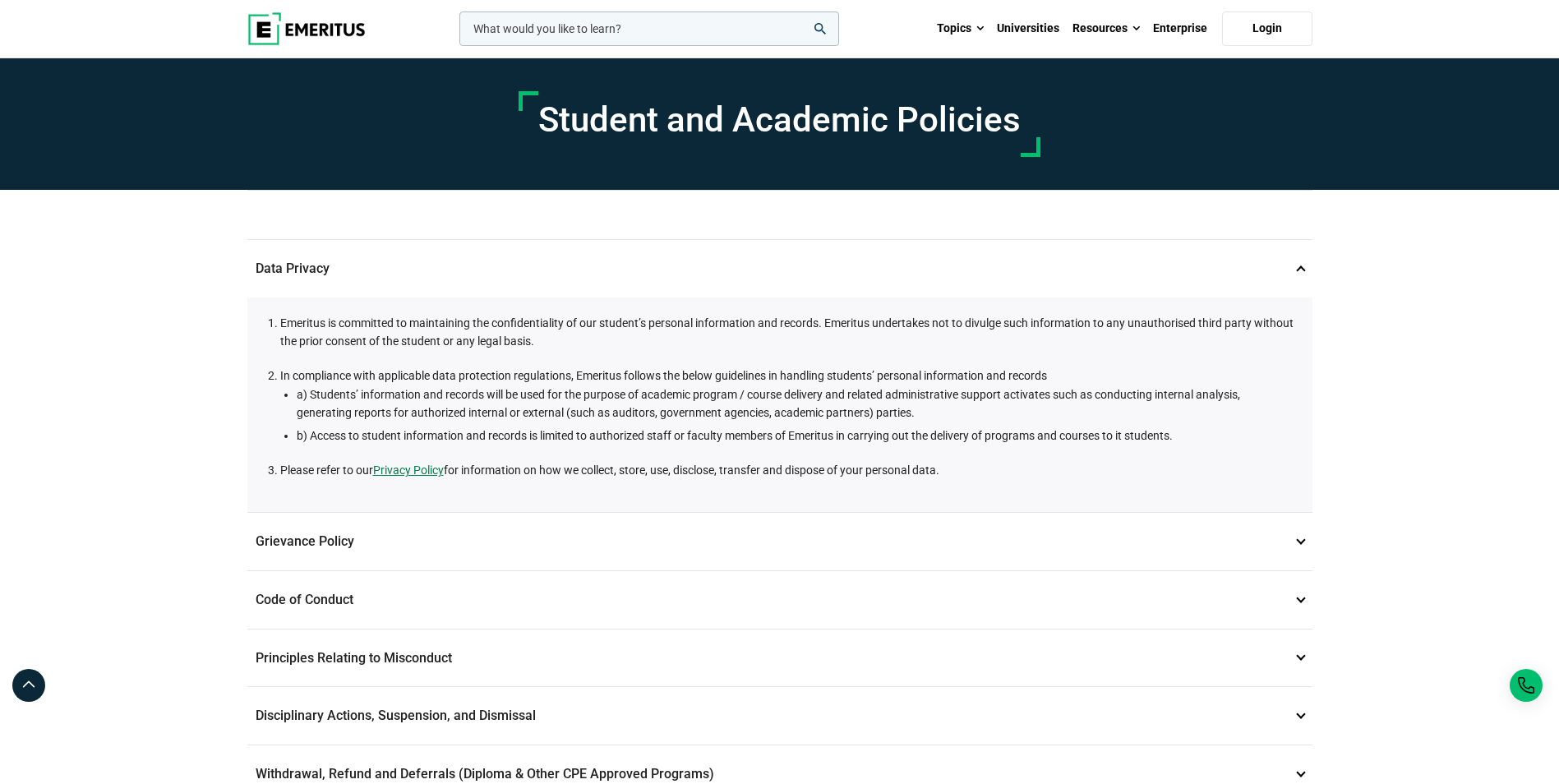
scroll to position [22, 0]
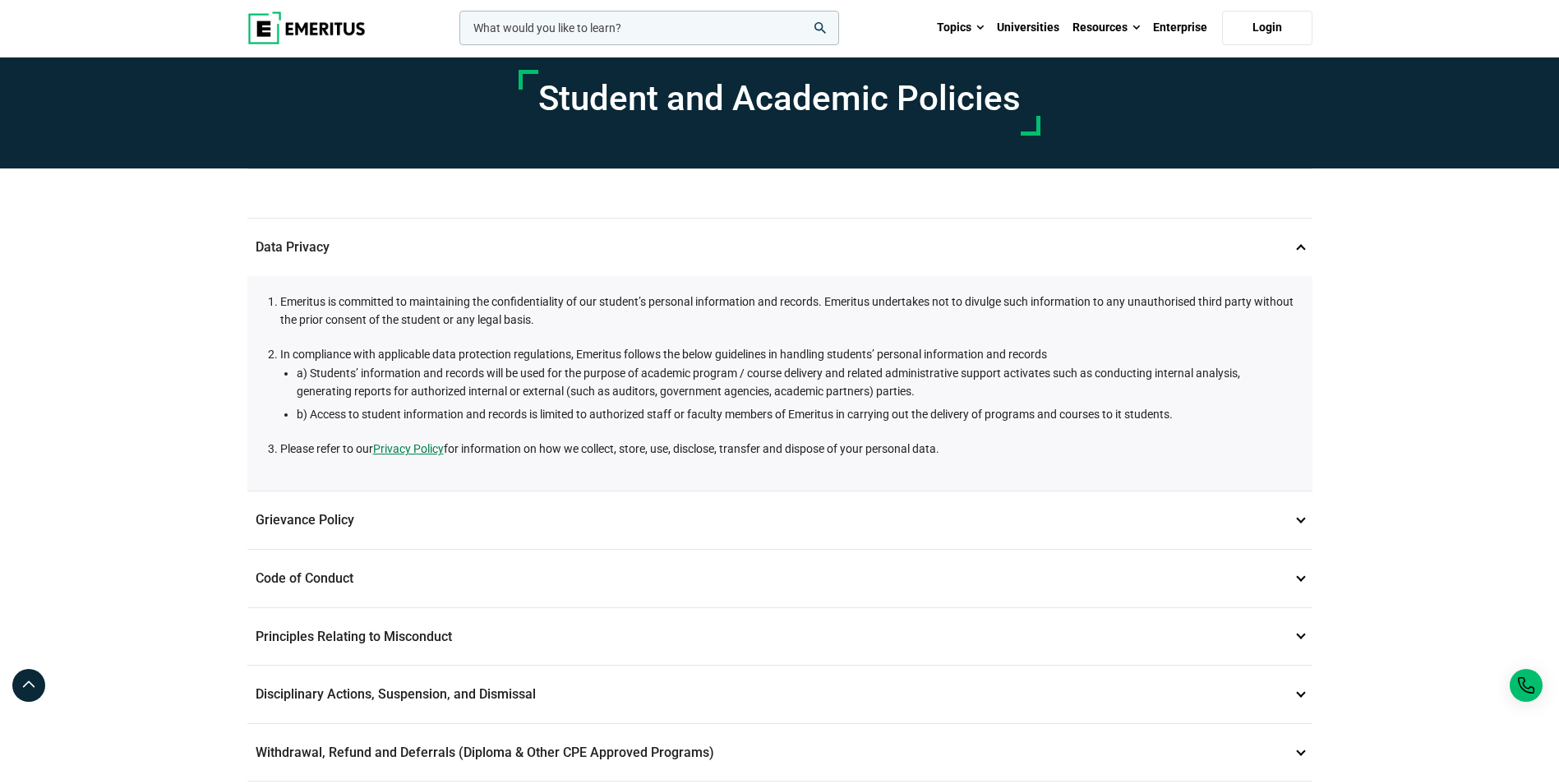
click at [1306, 247] on p "Data Privacy 1" at bounding box center [780, 247] width 1066 height 57
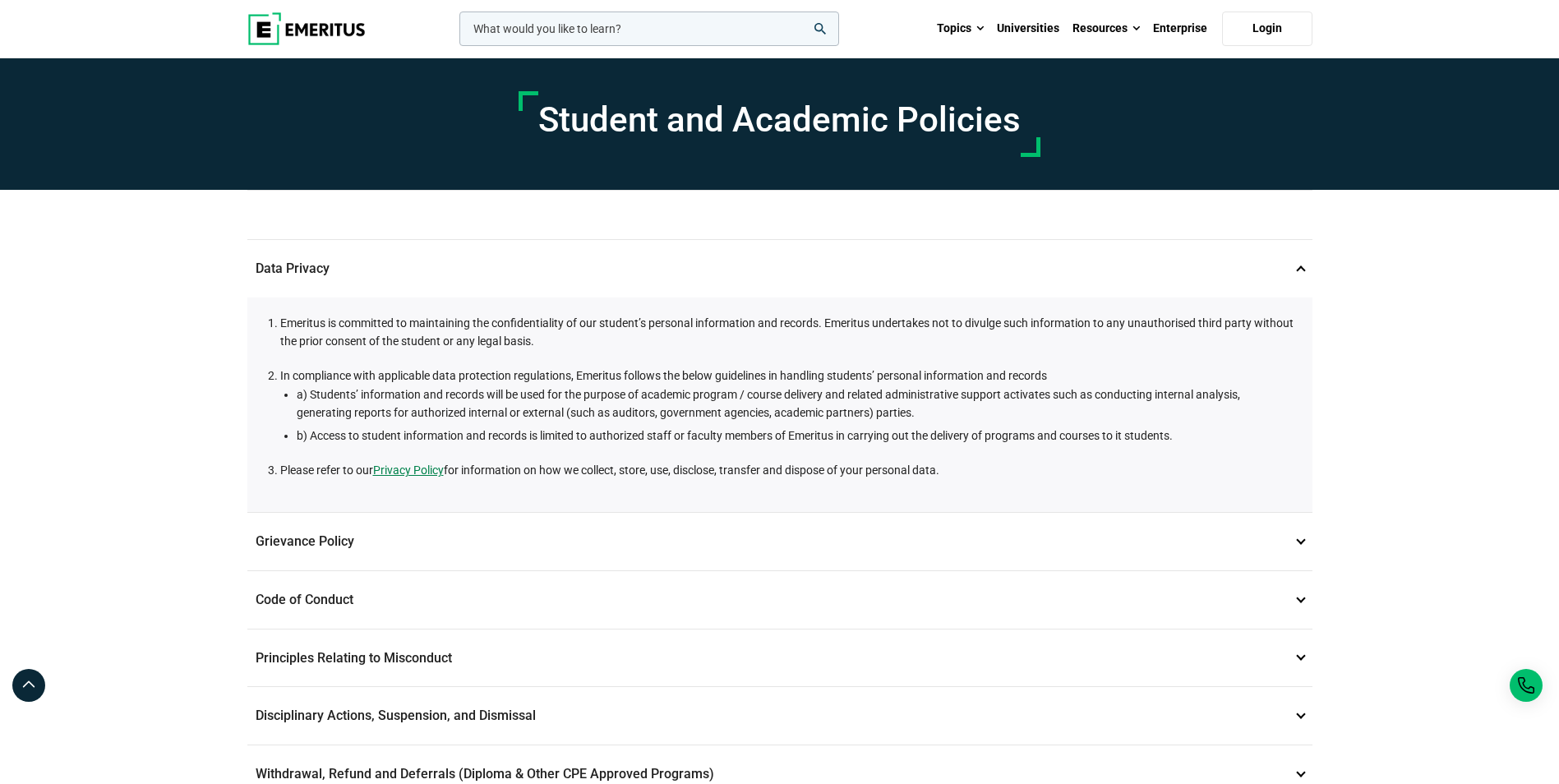
click at [656, 265] on p "Data Privacy 1" at bounding box center [780, 269] width 1066 height 57
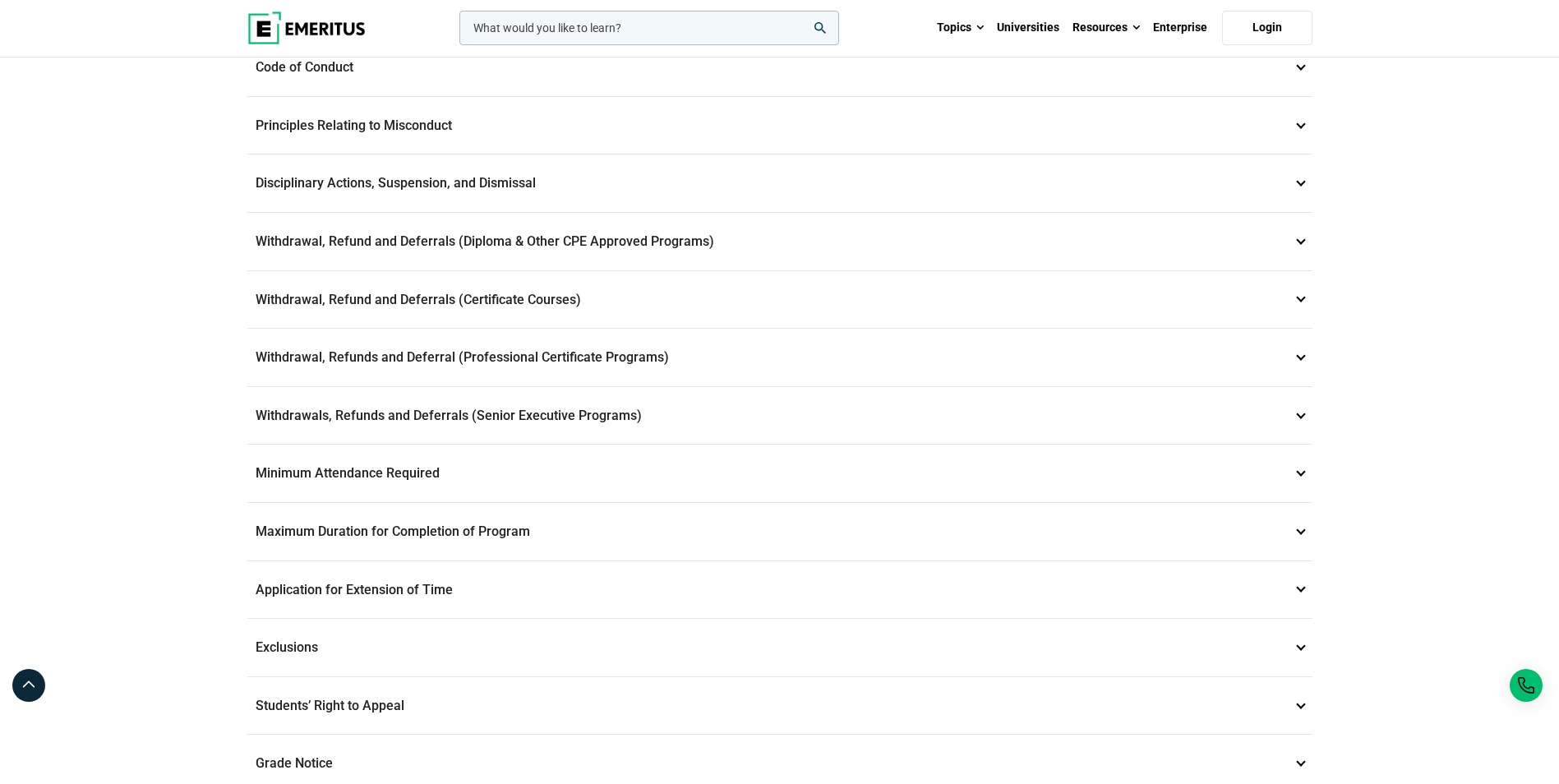
scroll to position [325, 0]
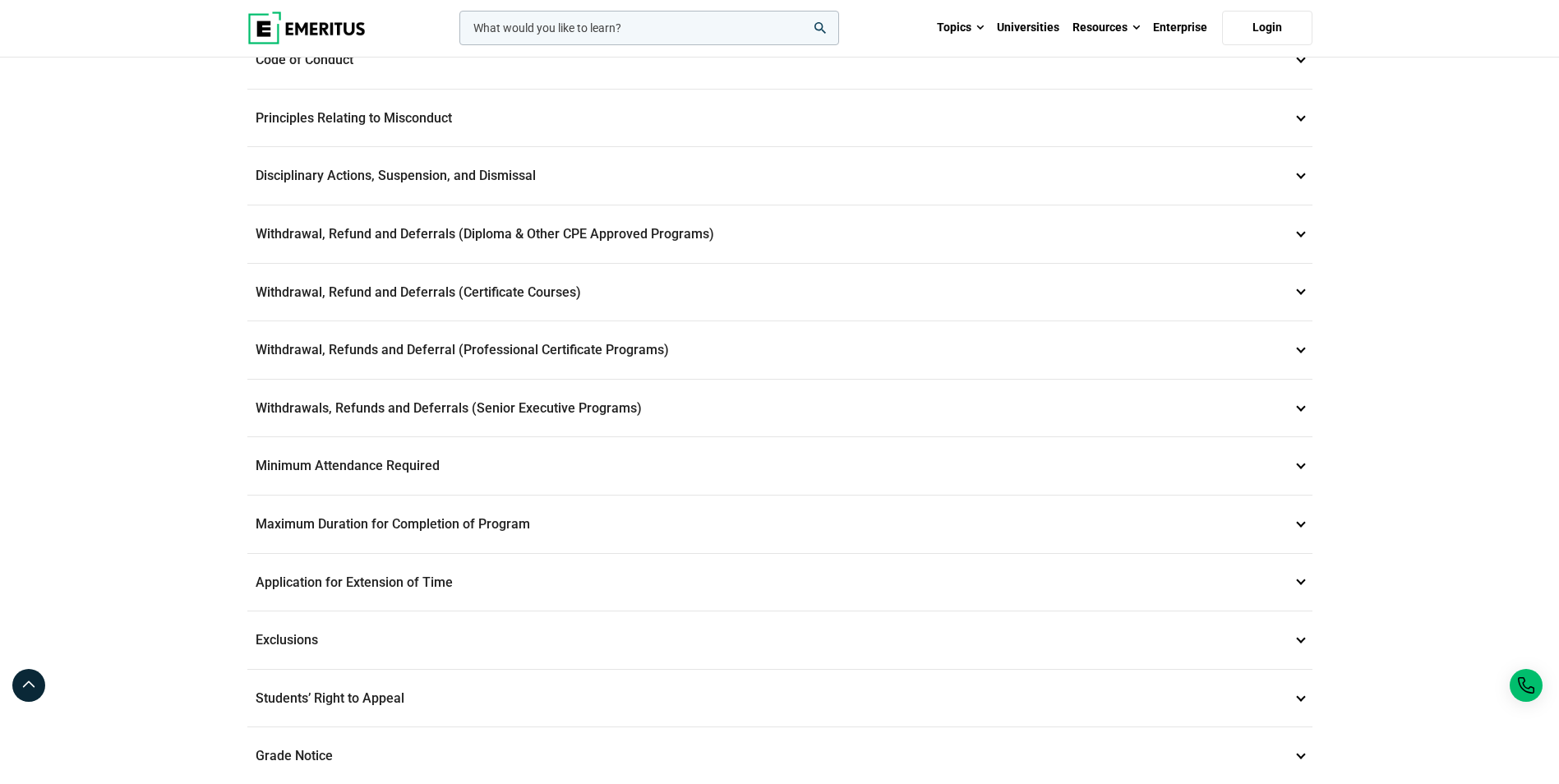
click at [677, 417] on p "Withdrawals, Refunds and Deferrals (Senior Executive Programs) 9" at bounding box center [780, 408] width 1066 height 57
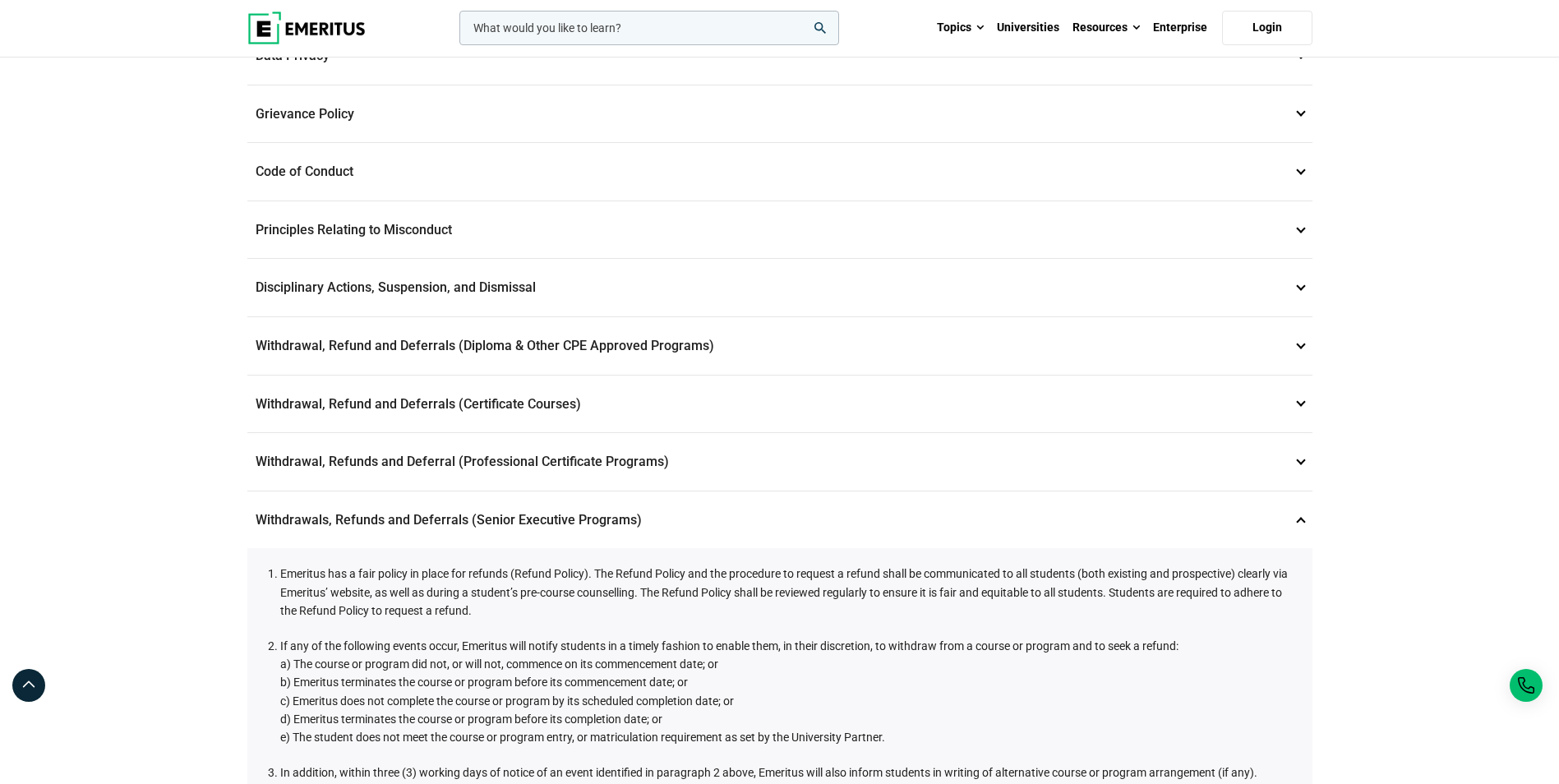
scroll to position [203, 0]
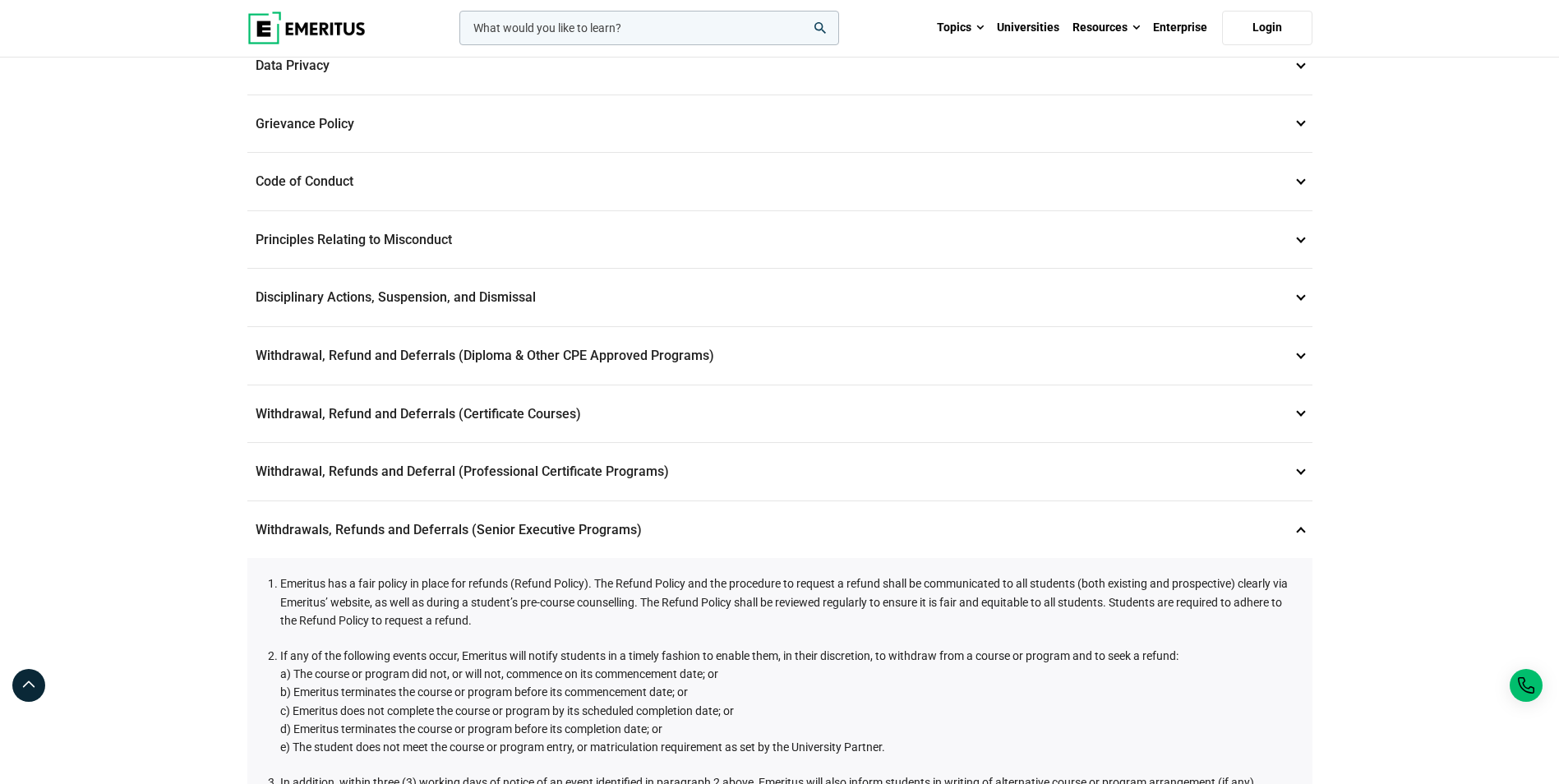
click at [587, 392] on p "Withdrawal, Refund and Deferrals (Certificate Courses) 7" at bounding box center [780, 414] width 1066 height 57
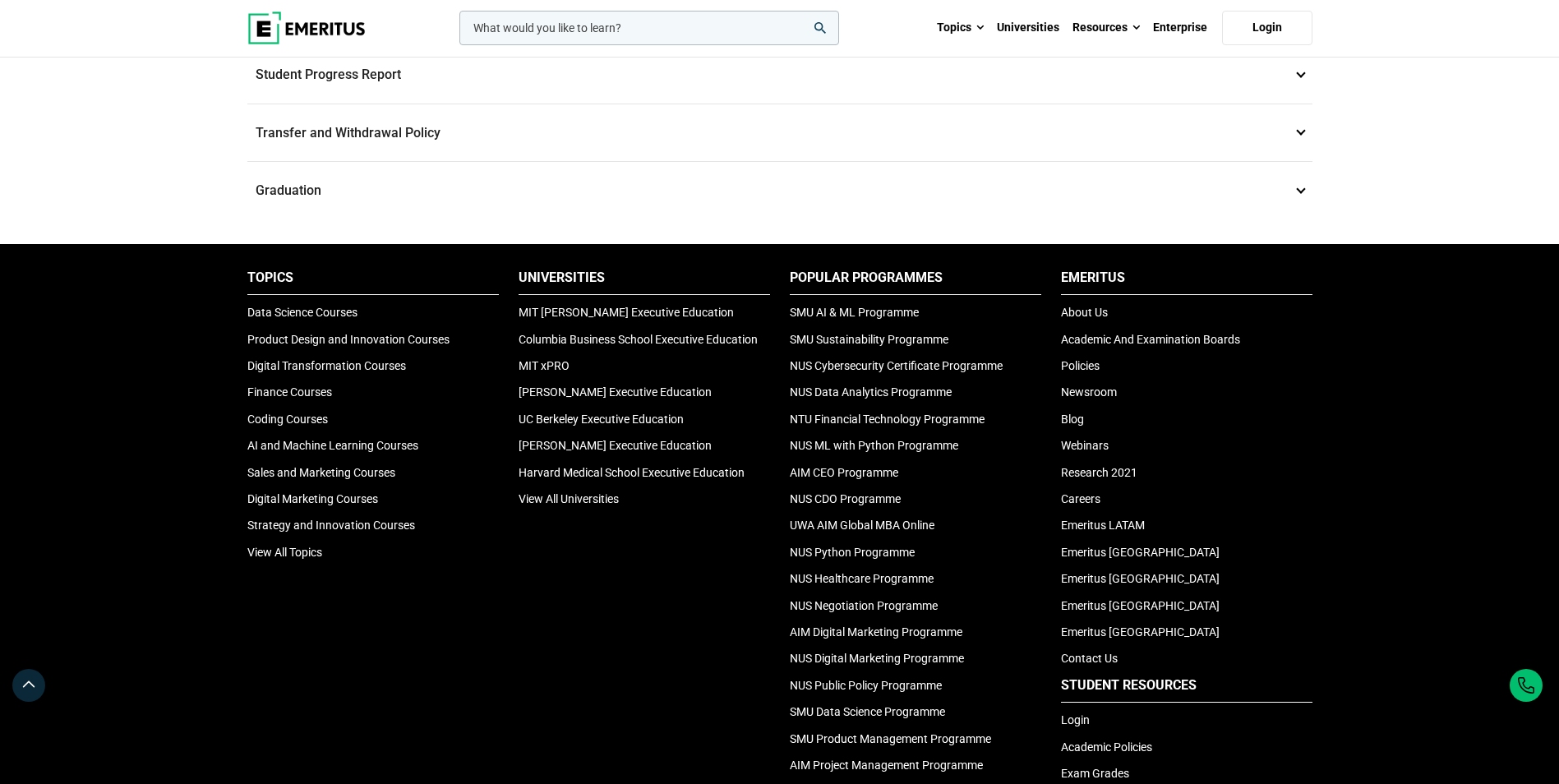
scroll to position [2082, 0]
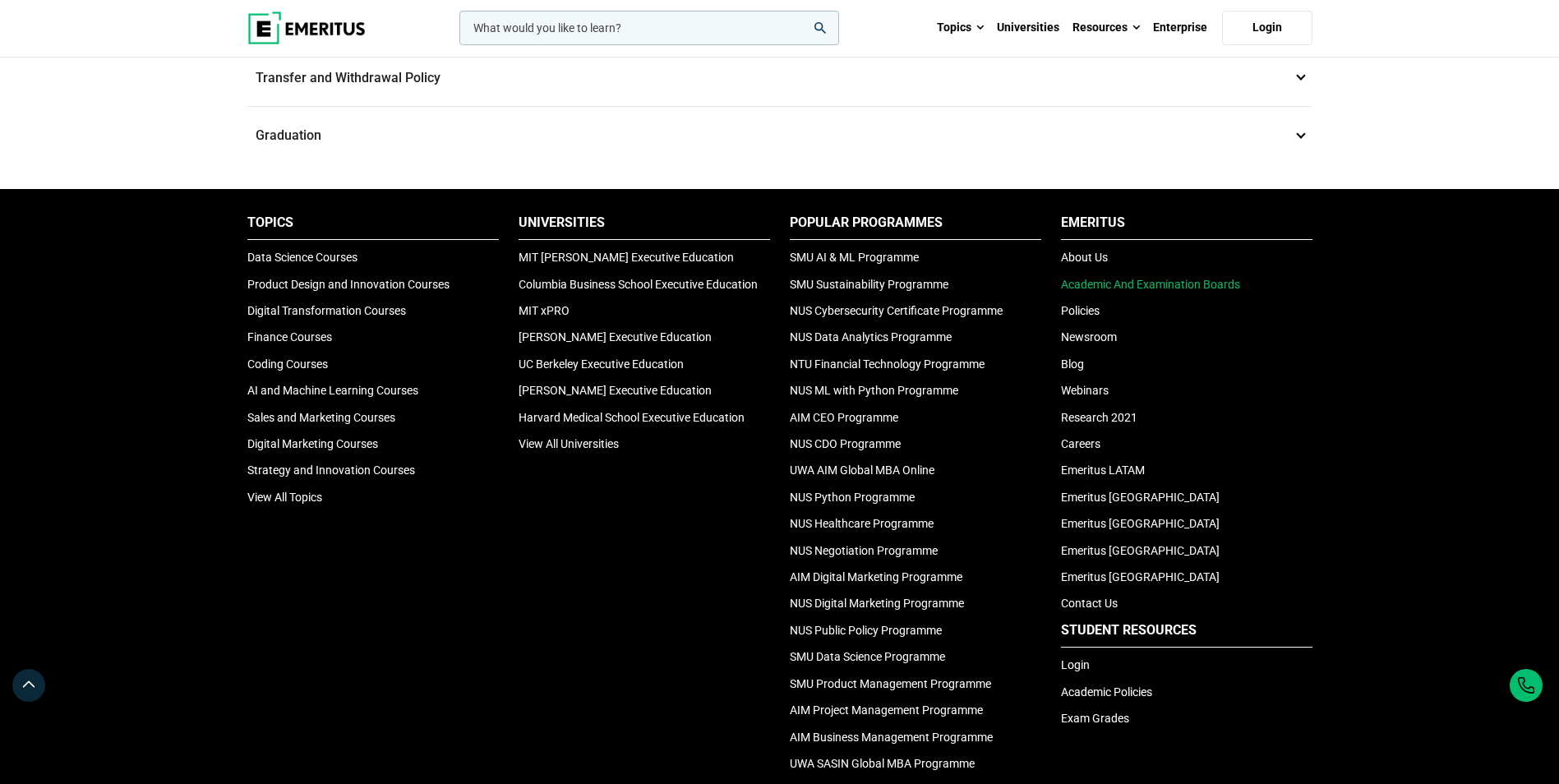
click at [1121, 285] on link "Academic And Examination Boards" at bounding box center [1151, 283] width 179 height 13
click at [1089, 304] on link "Policies" at bounding box center [1080, 310] width 38 height 13
click at [1120, 287] on link "Academic And Examination Boards" at bounding box center [1151, 283] width 179 height 13
click at [1145, 691] on link "Academic Policies" at bounding box center [1106, 692] width 92 height 13
